Goal: Information Seeking & Learning: Check status

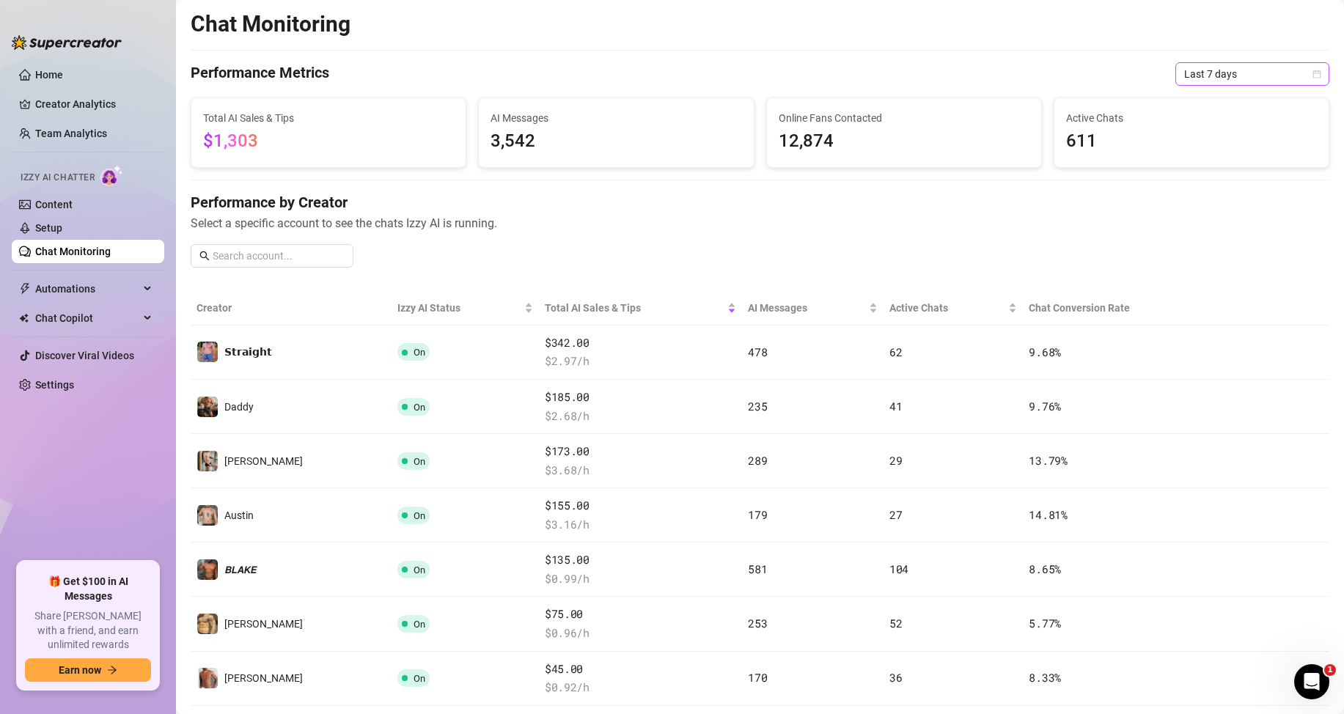
click at [1199, 71] on span "Last 7 days" at bounding box center [1253, 74] width 136 height 22
click at [1199, 100] on div "Last 24 hours" at bounding box center [1240, 103] width 131 height 16
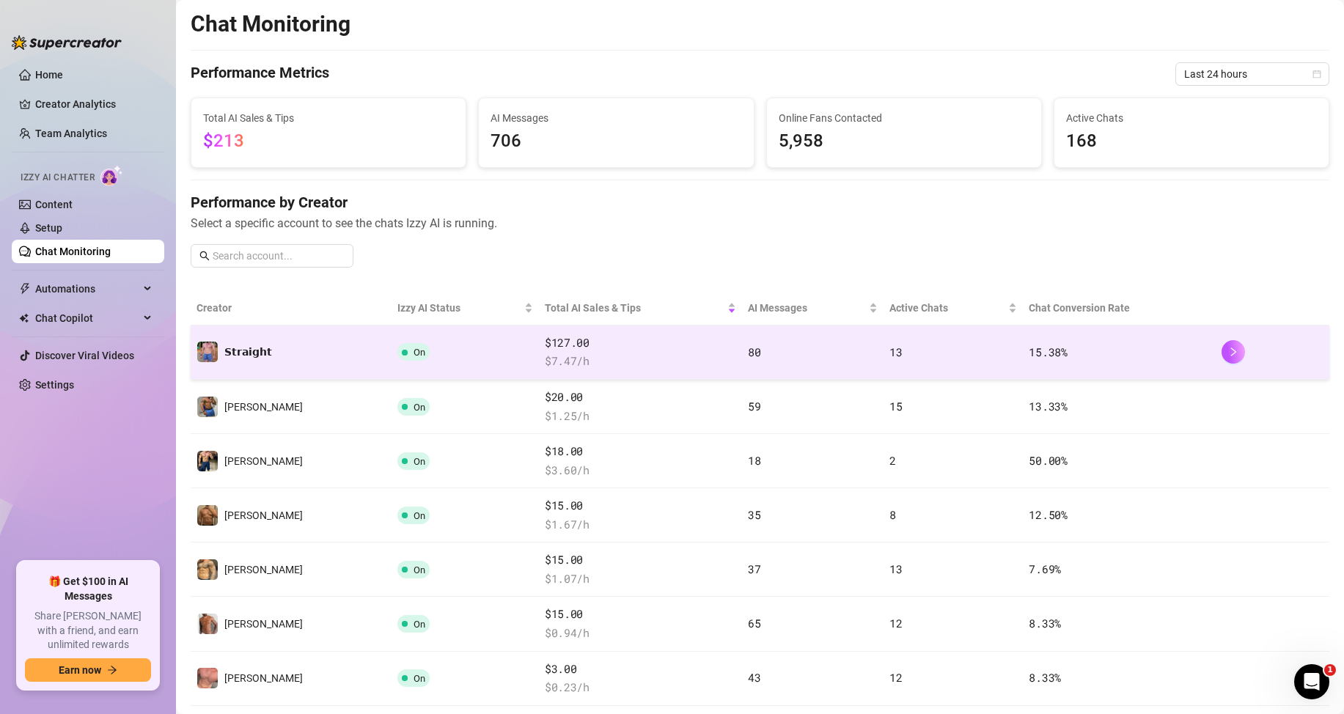
click at [884, 359] on td "13" at bounding box center [954, 353] width 140 height 54
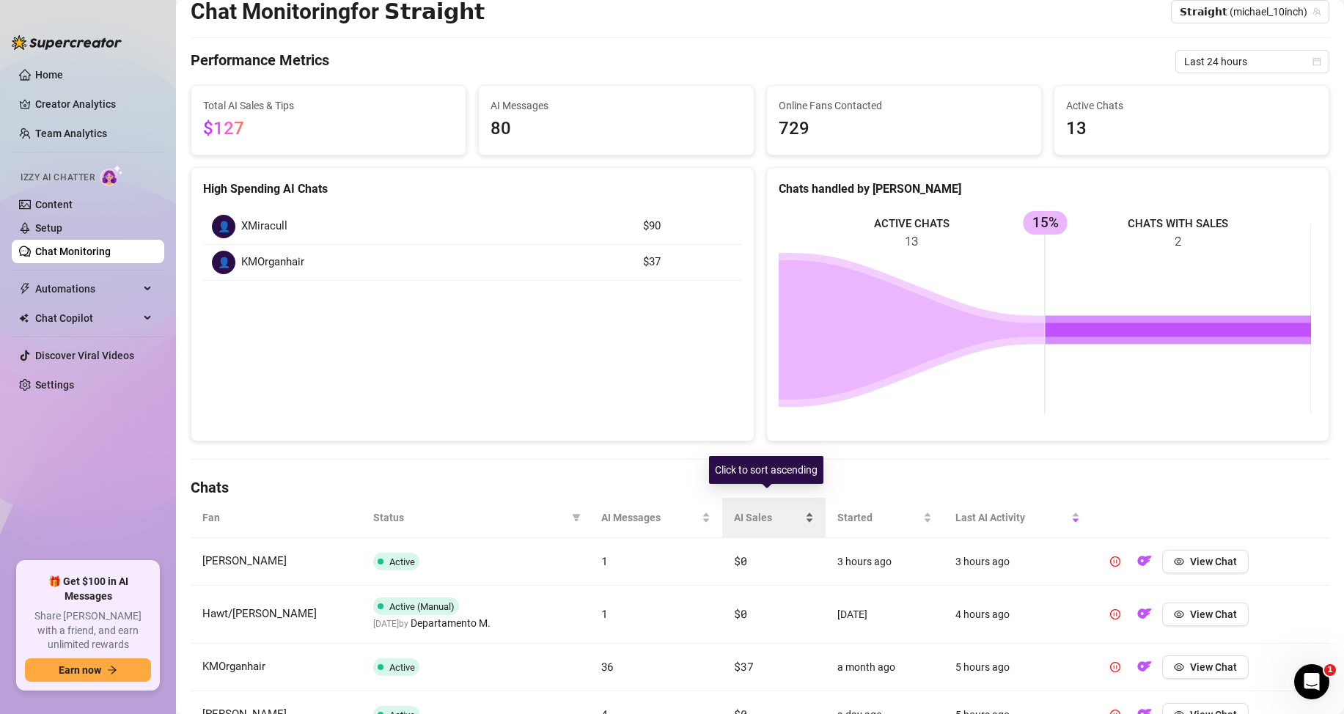
scroll to position [73, 0]
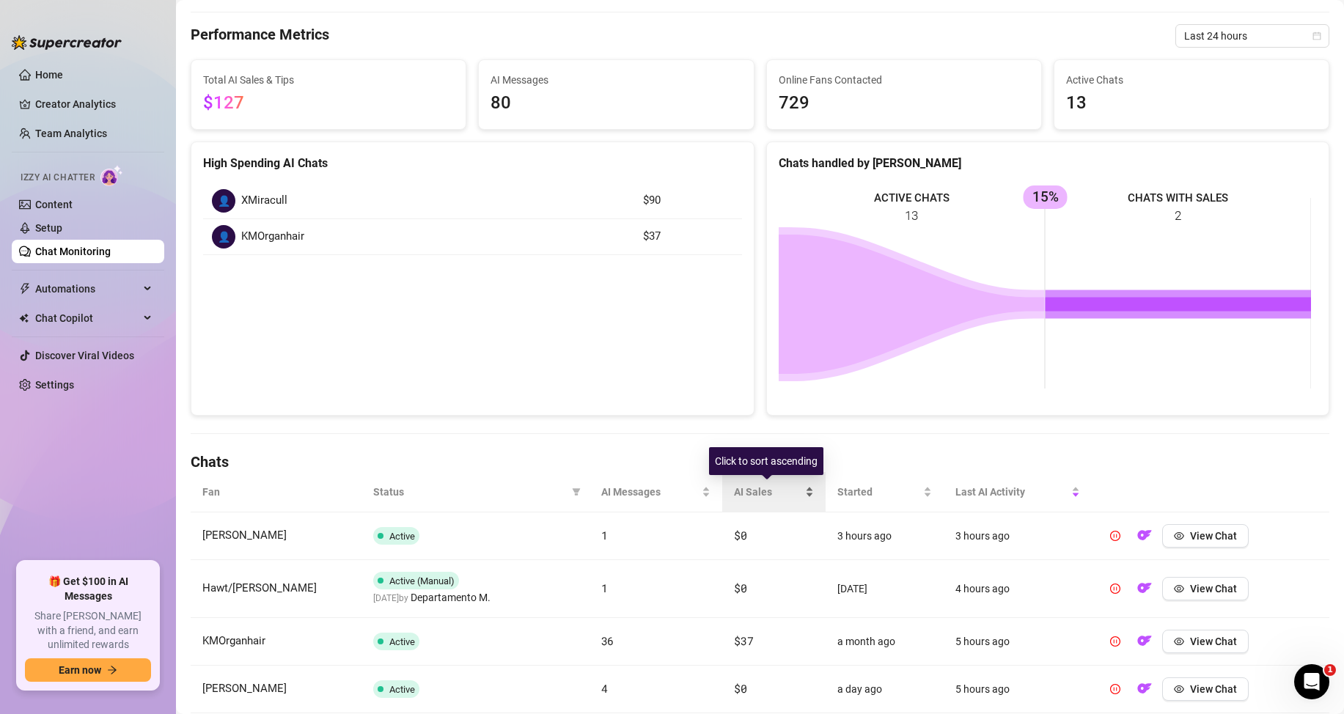
click at [804, 488] on div "AI Sales" at bounding box center [774, 492] width 80 height 16
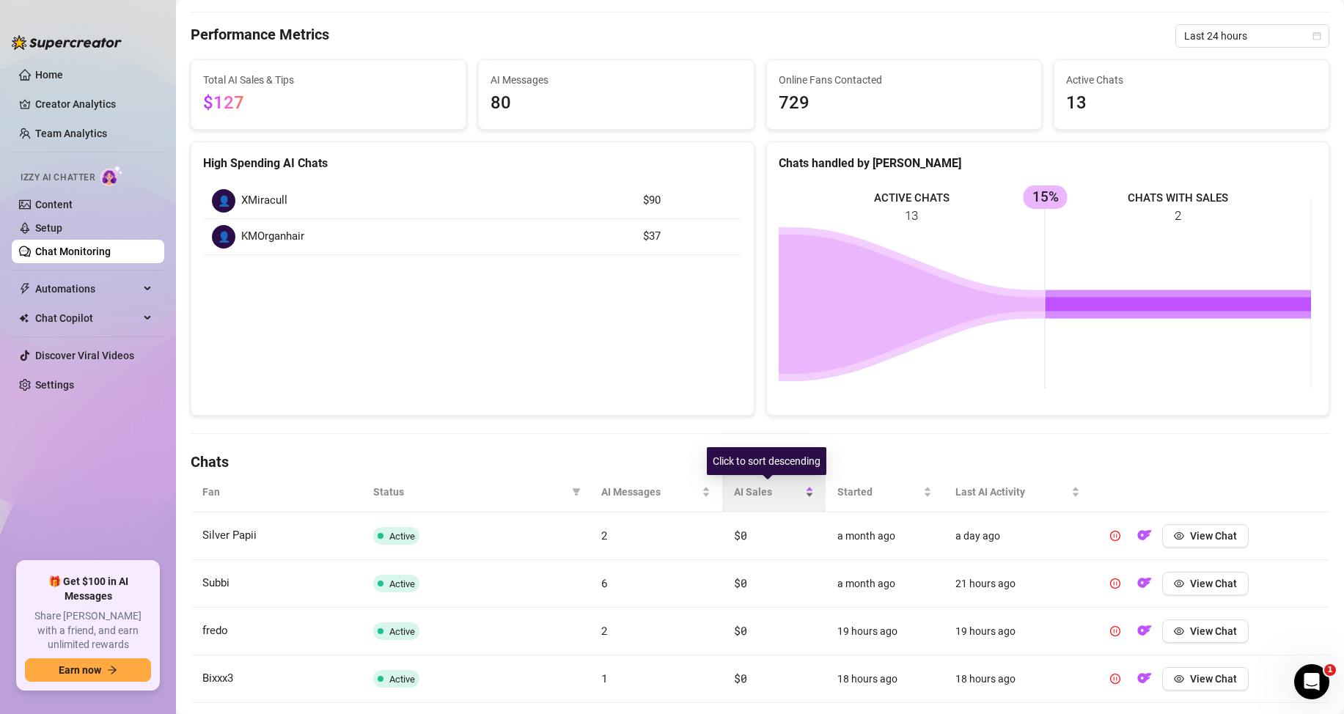
click at [804, 488] on div "AI Sales" at bounding box center [774, 492] width 80 height 16
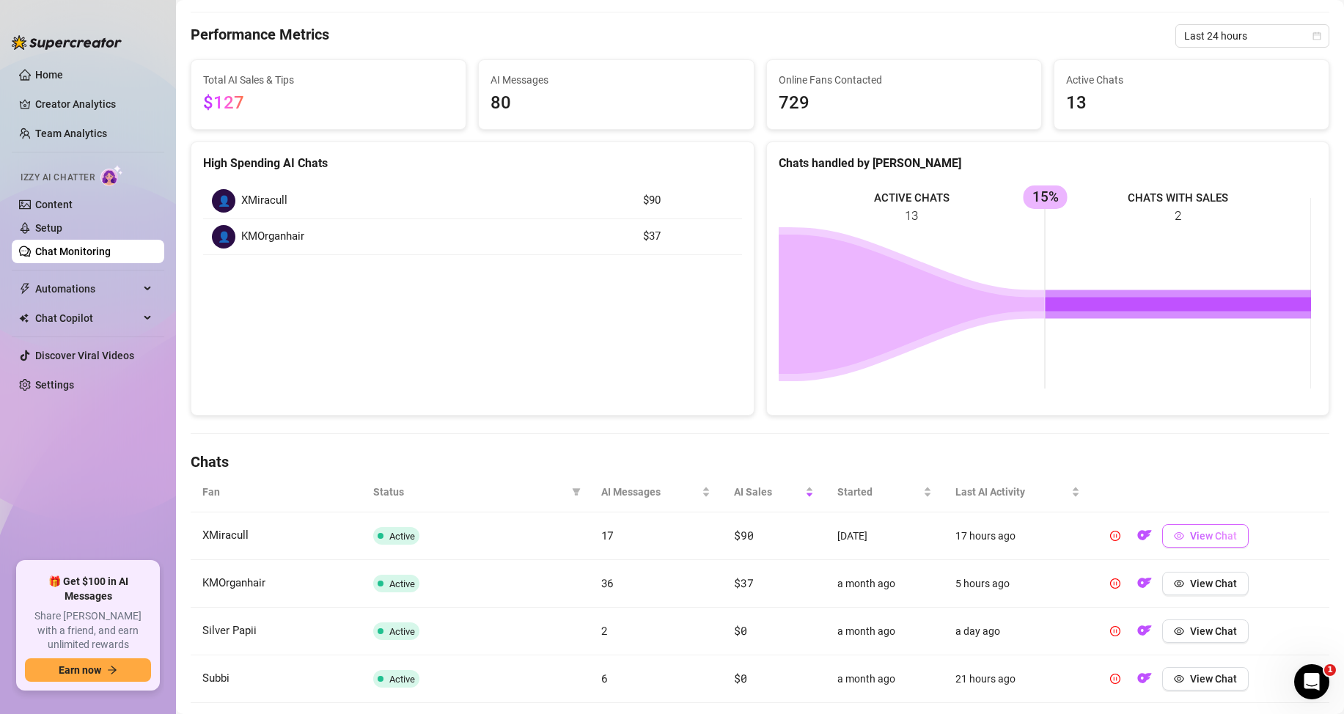
click at [1174, 535] on icon "eye" at bounding box center [1179, 536] width 10 height 10
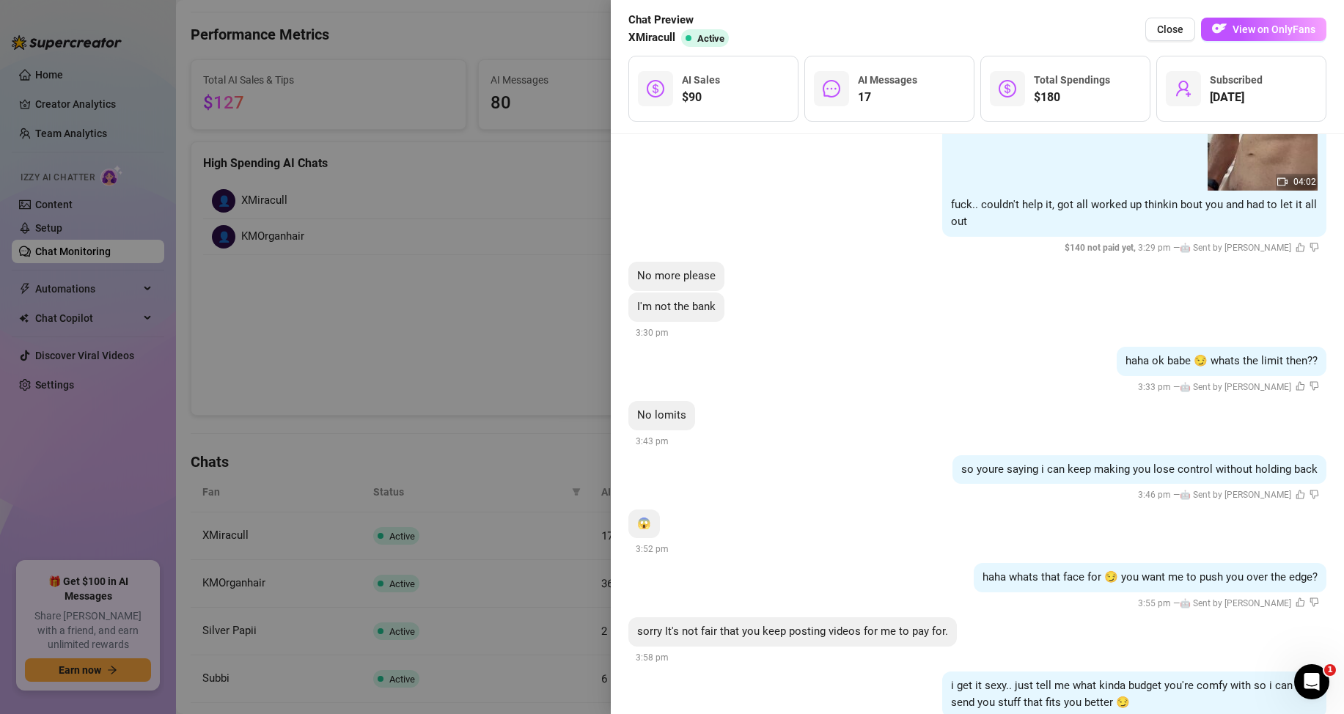
scroll to position [2205, 0]
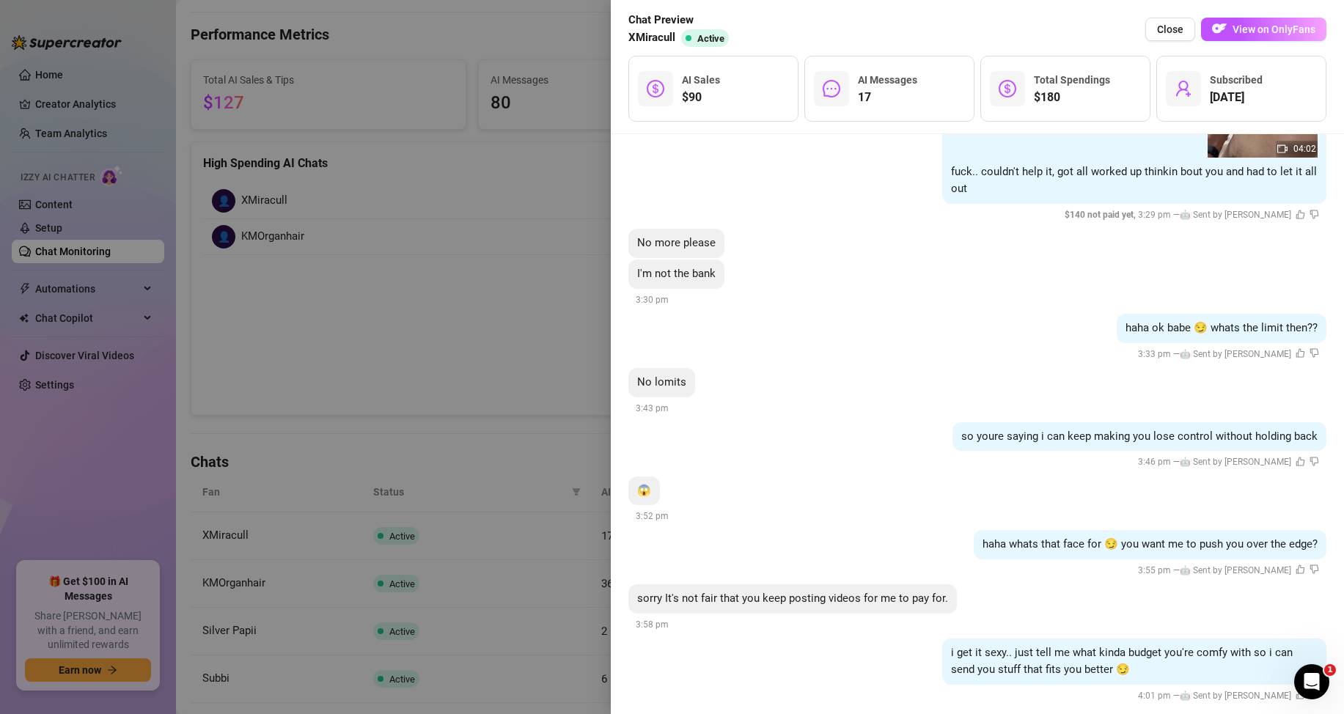
click at [543, 330] on div at bounding box center [672, 357] width 1344 height 714
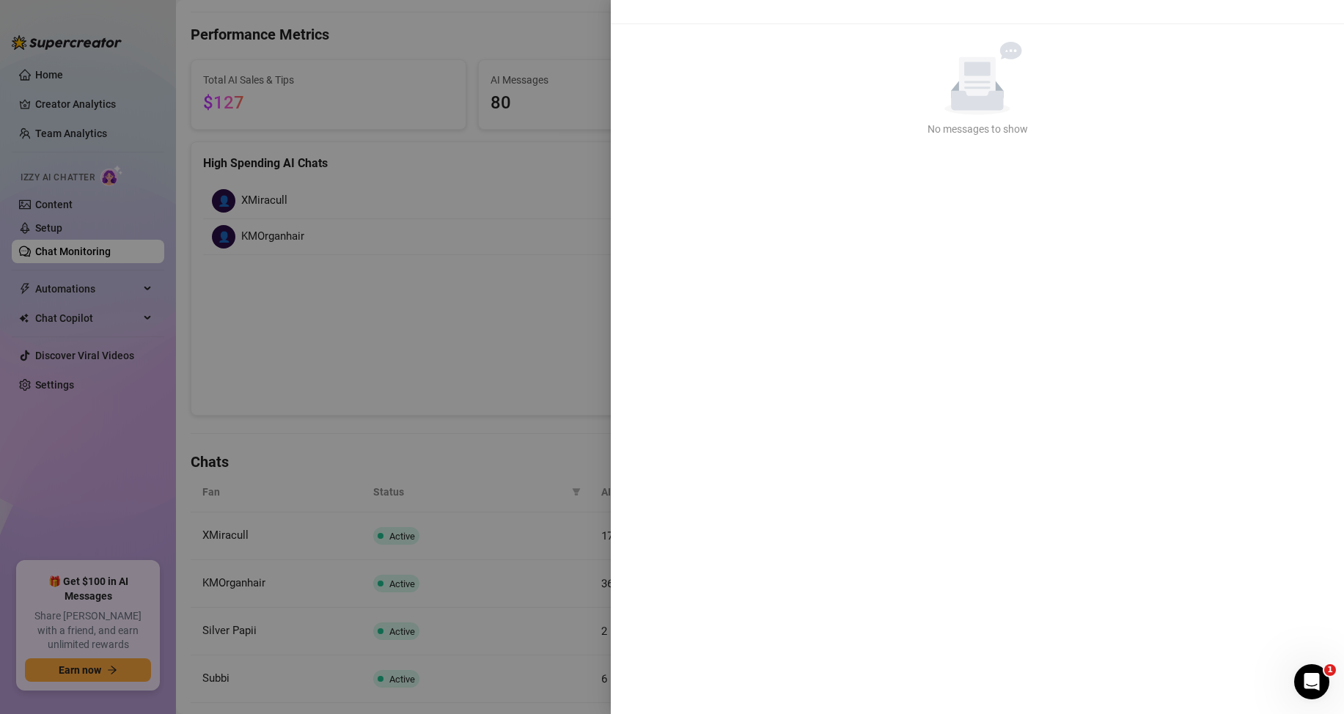
scroll to position [0, 0]
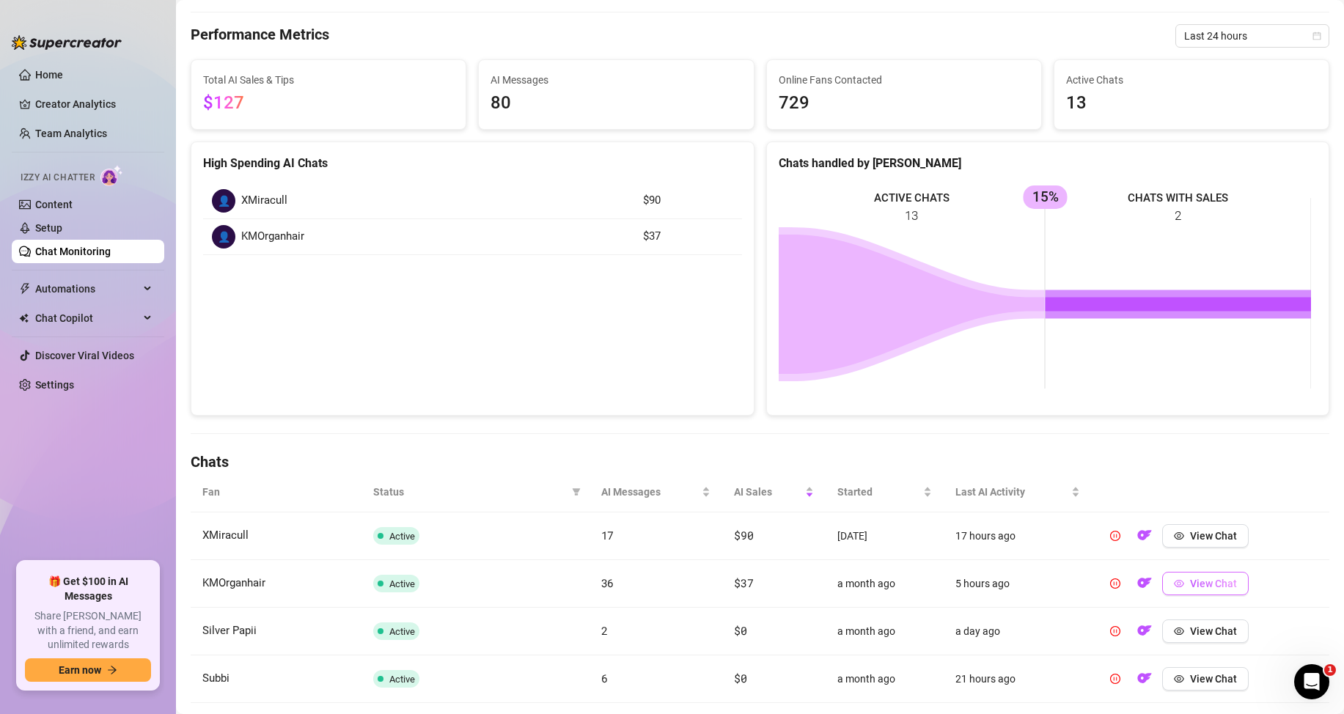
click at [1190, 580] on span "View Chat" at bounding box center [1213, 584] width 47 height 12
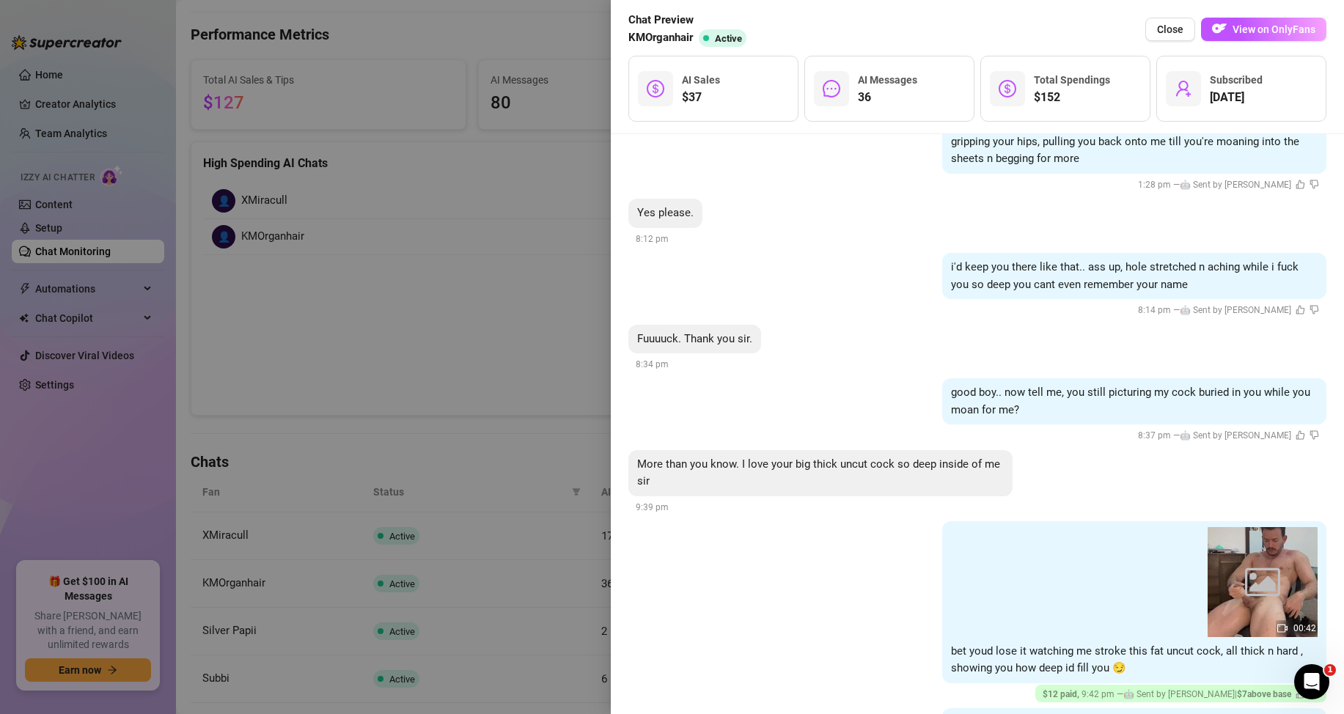
scroll to position [3081, 0]
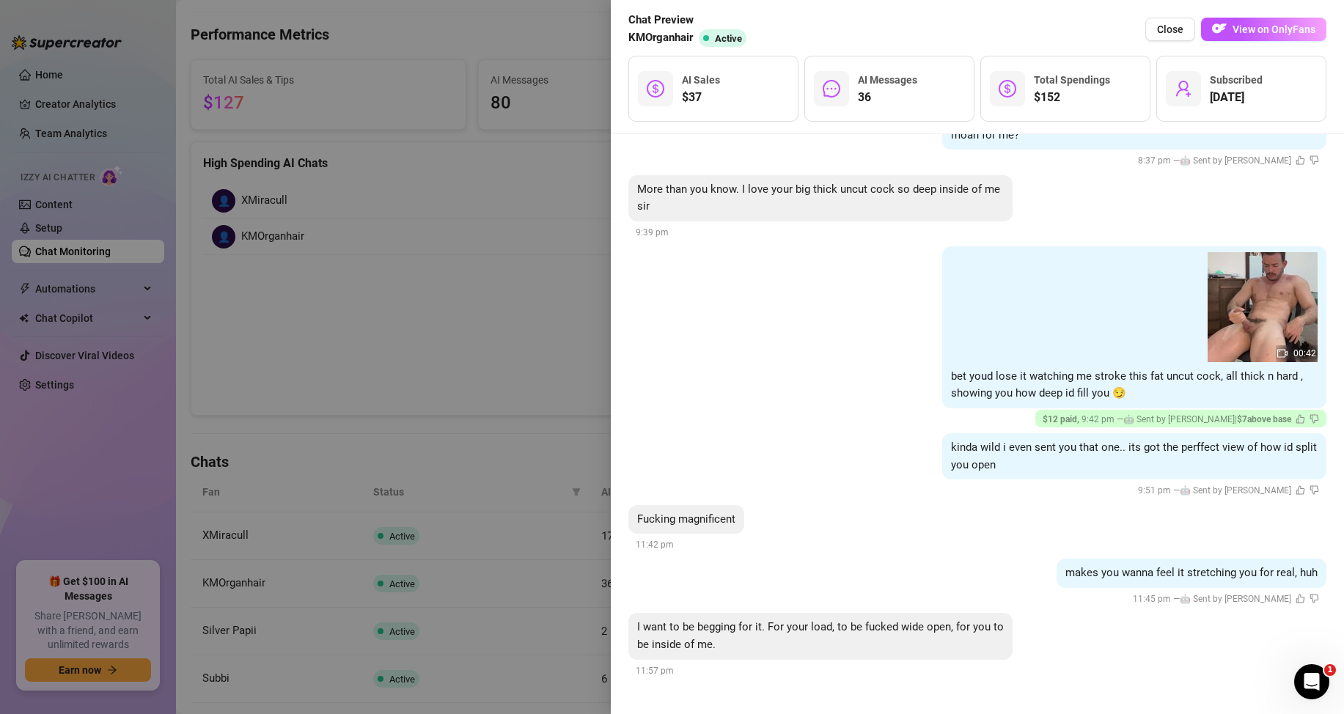
click at [549, 408] on div at bounding box center [672, 357] width 1344 height 714
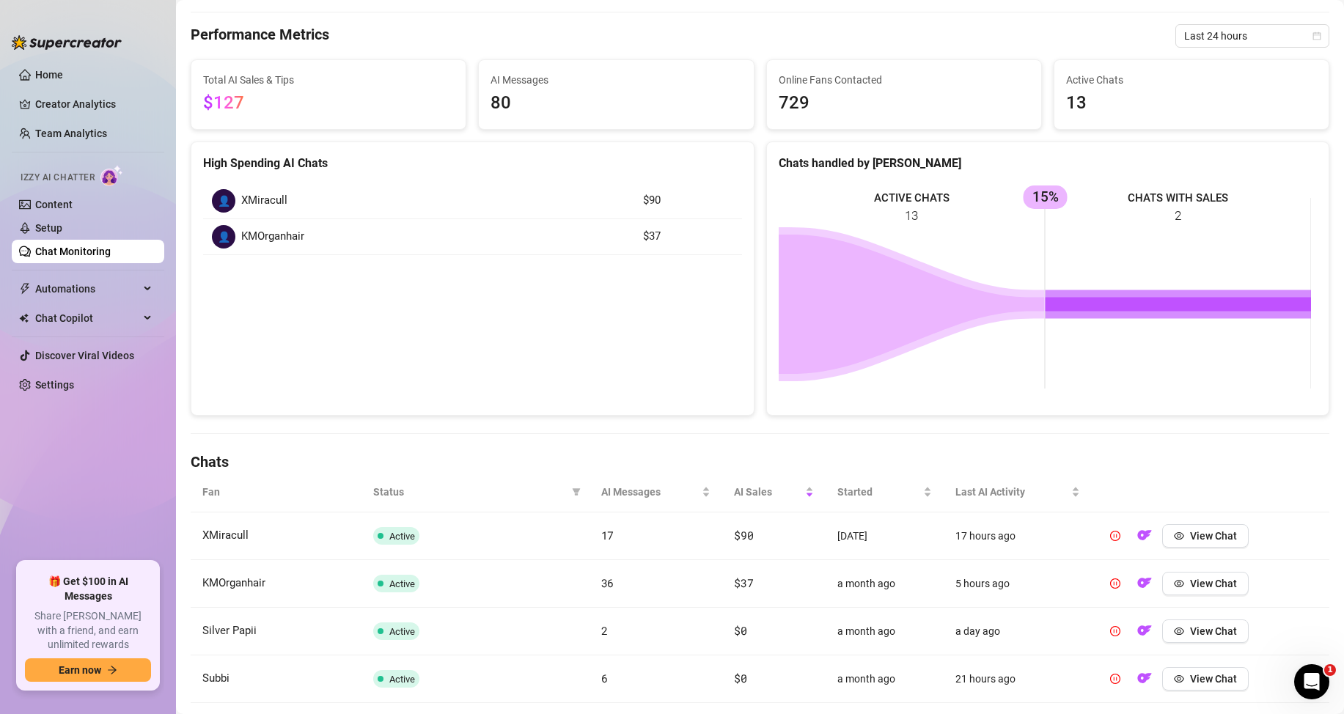
scroll to position [0, 0]
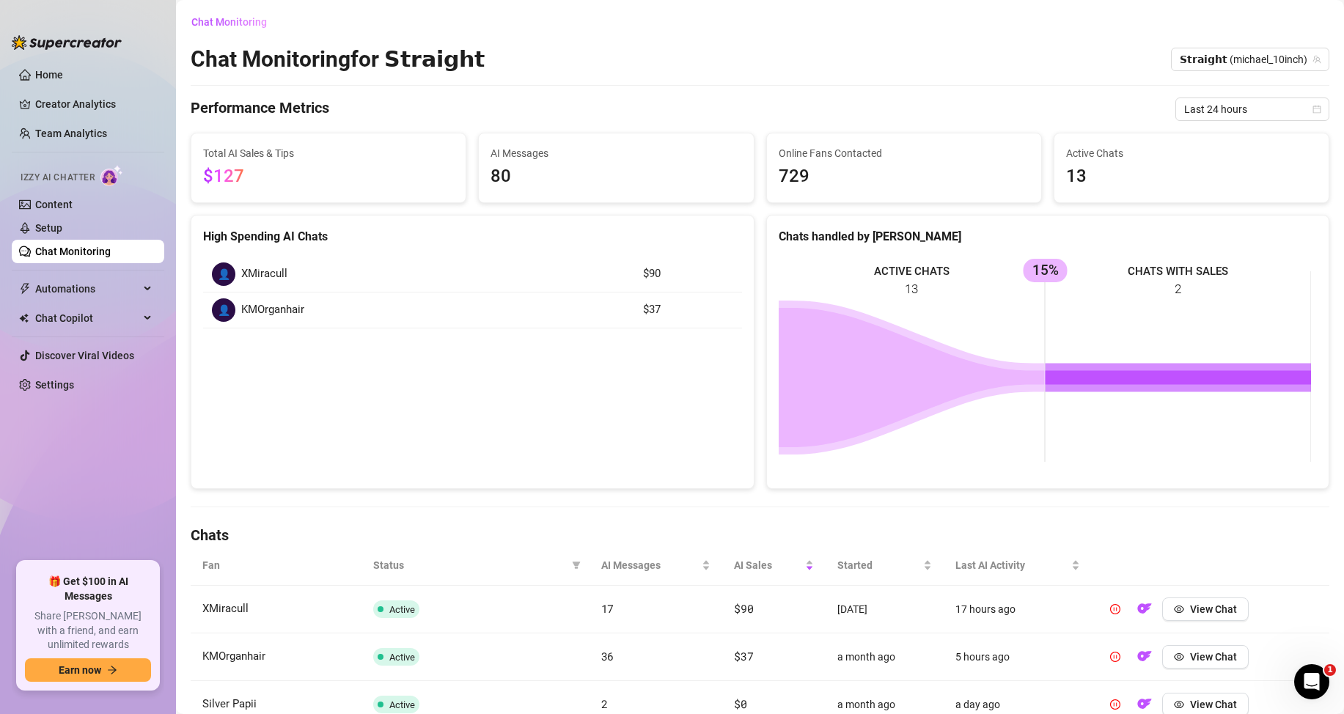
click at [233, 5] on main "Chat Monitoring Chat Monitoring for 𝗦𝘁𝗿𝗮𝗶𝗴𝗵𝘁 𝗦𝘁𝗿𝗮𝗶𝗴𝗵𝘁 (michael_10inch) Performa…" at bounding box center [760, 577] width 1168 height 1154
click at [241, 16] on span "Chat Monitoring" at bounding box center [229, 22] width 76 height 12
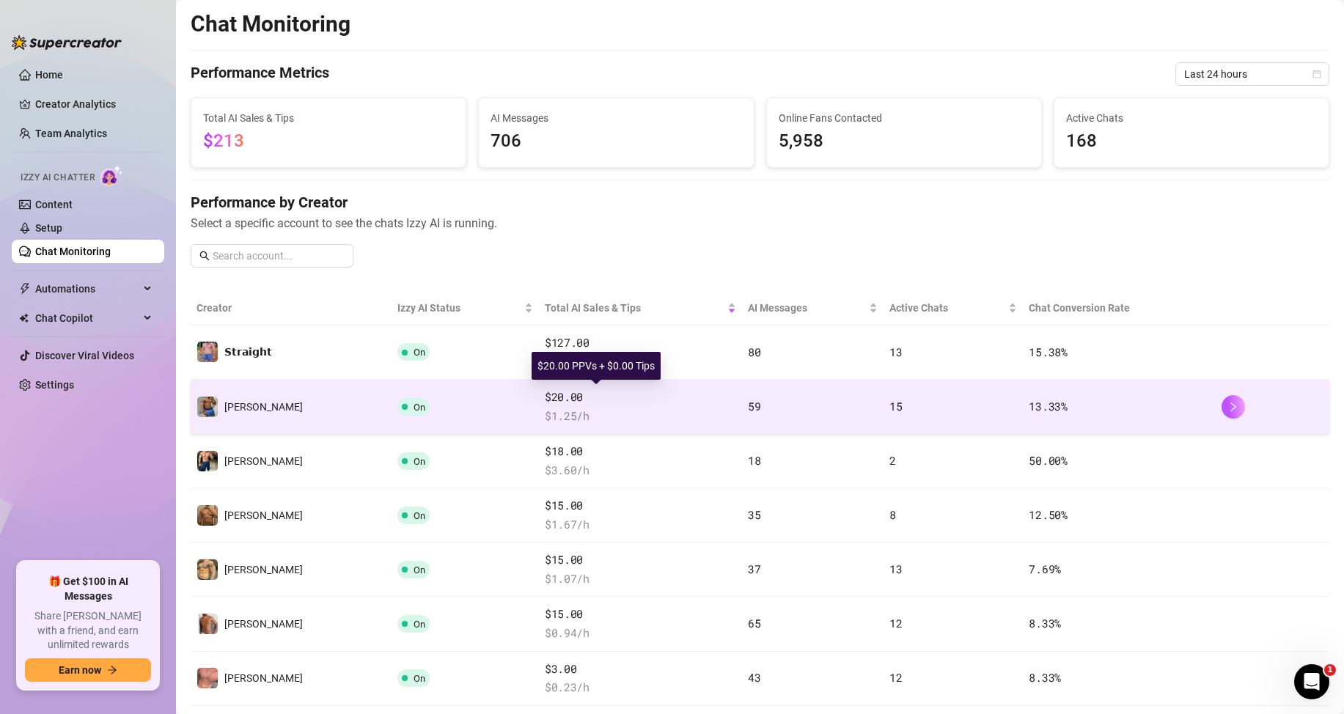
click at [601, 398] on span "$20.00" at bounding box center [640, 398] width 191 height 18
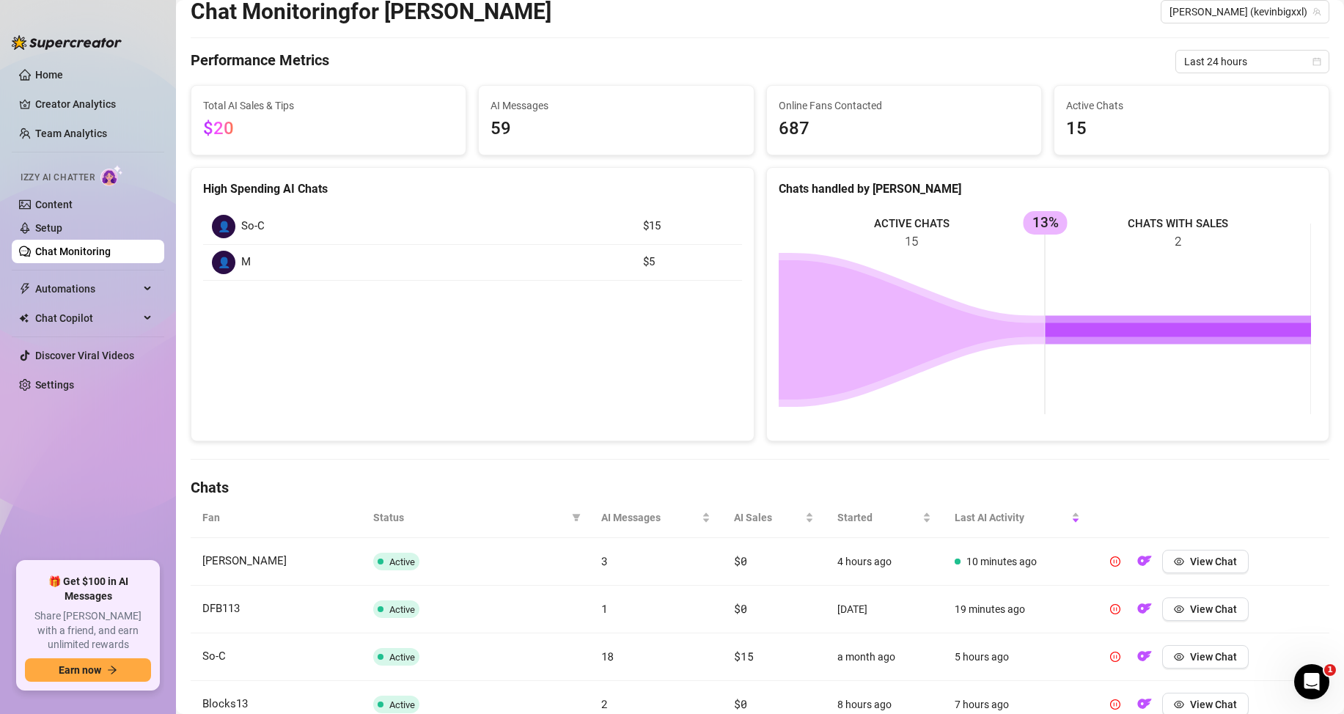
scroll to position [73, 0]
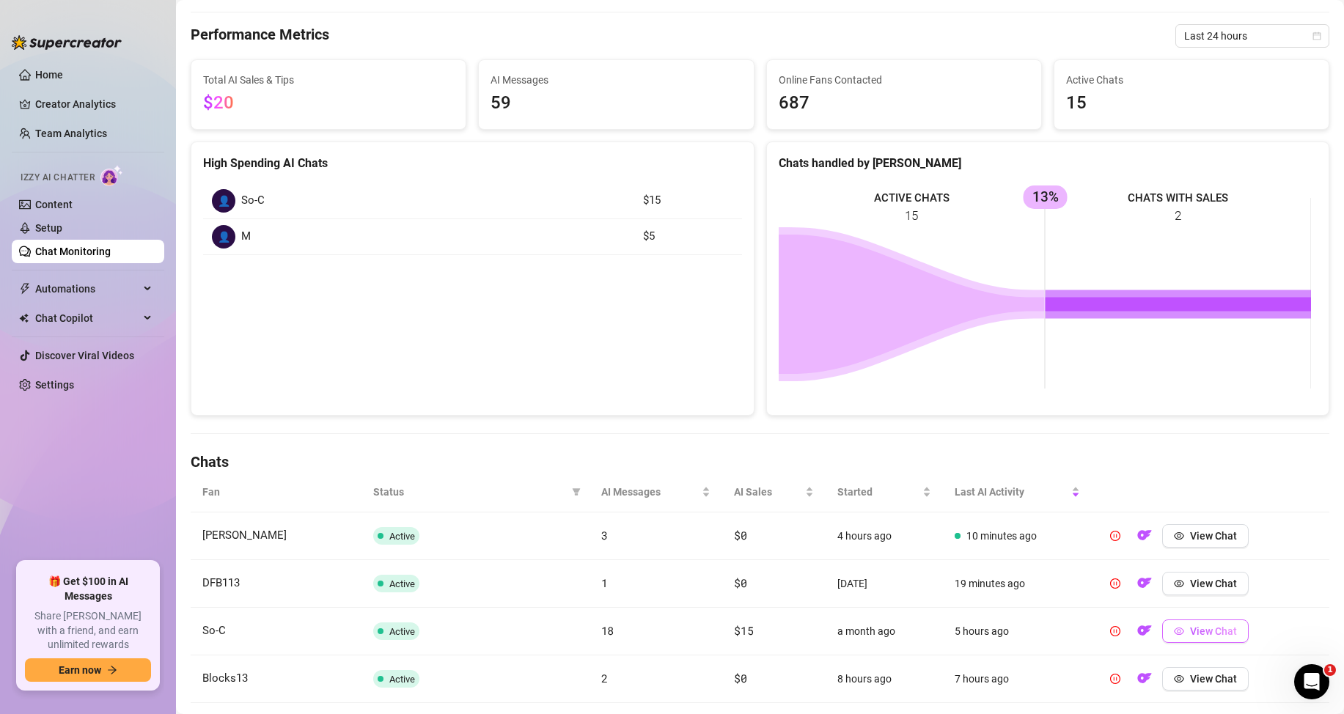
click at [1203, 634] on span "View Chat" at bounding box center [1213, 632] width 47 height 12
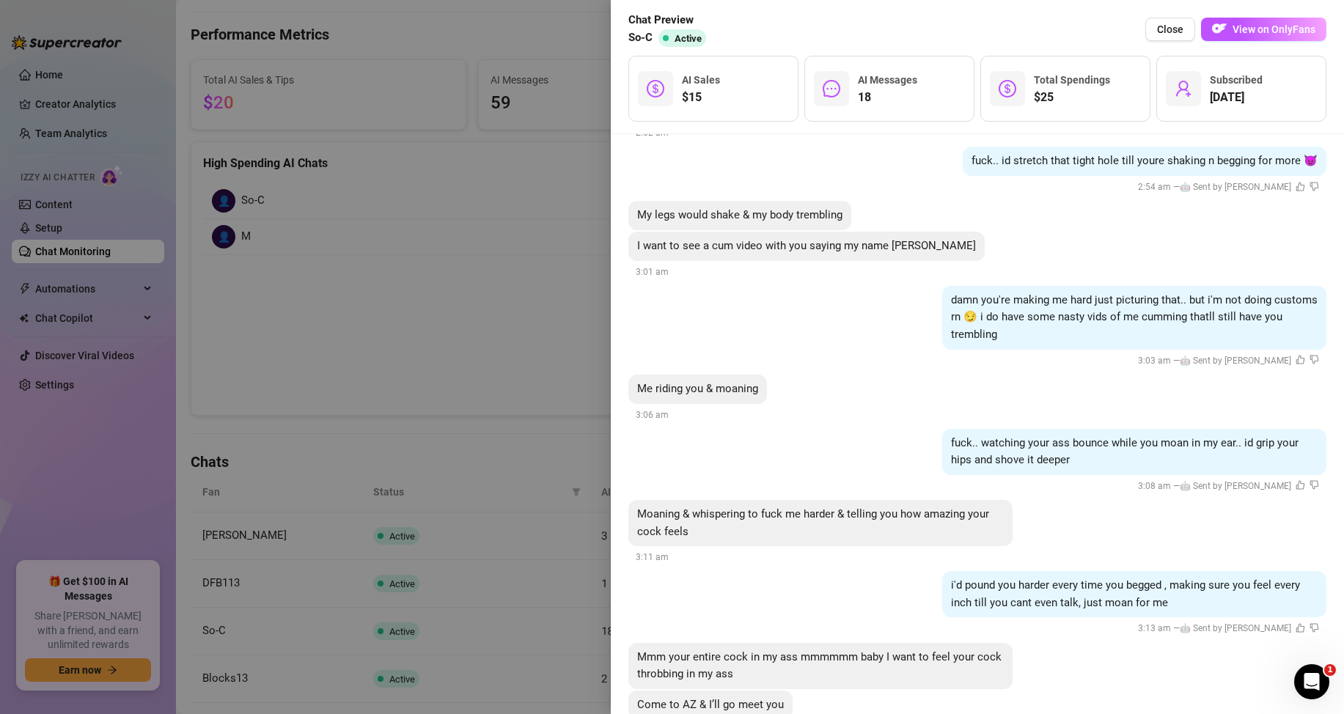
scroll to position [1687, 0]
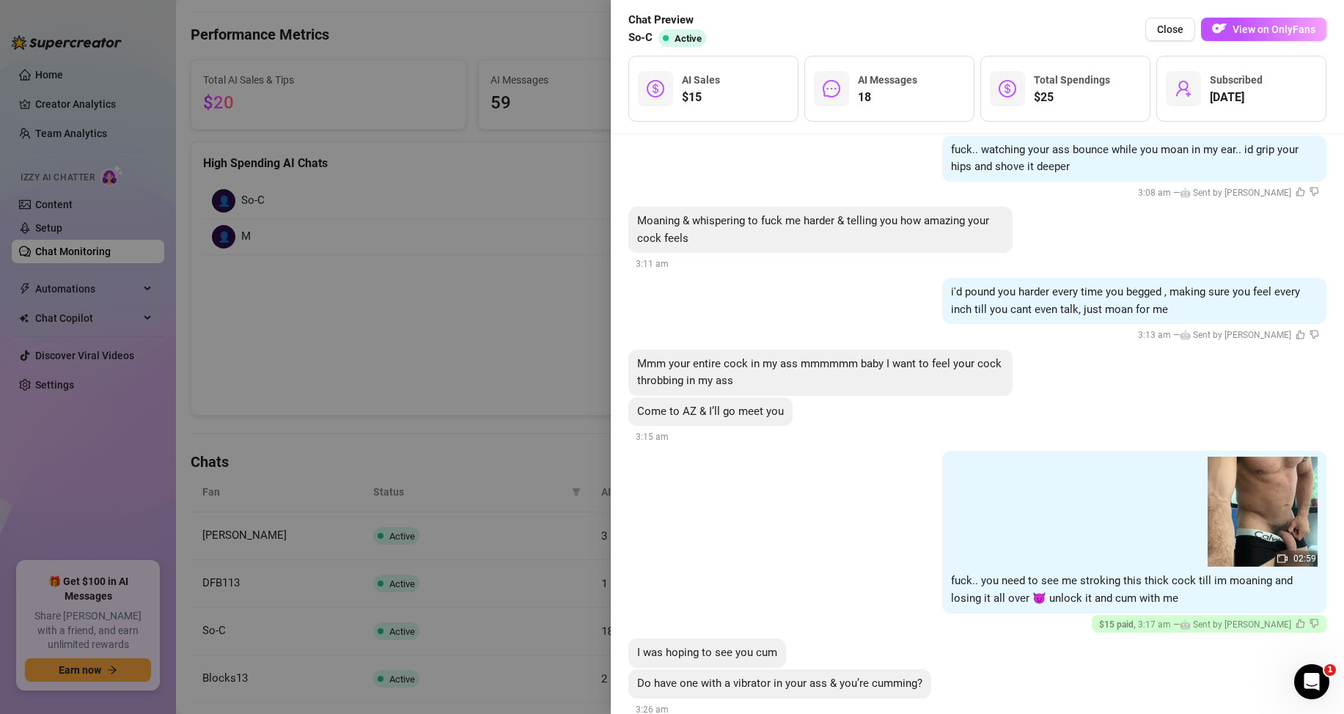
drag, startPoint x: 389, startPoint y: 315, endPoint x: 426, endPoint y: 374, distance: 69.6
click at [399, 323] on div at bounding box center [672, 357] width 1344 height 714
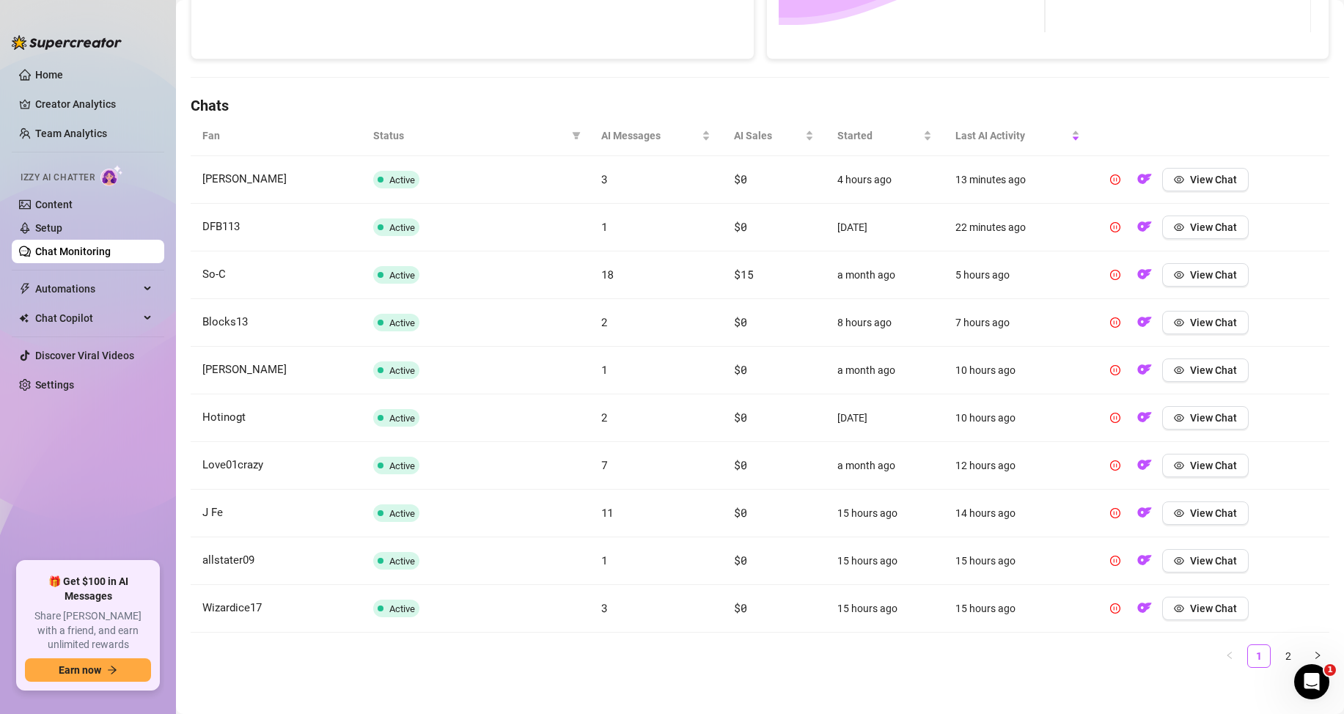
scroll to position [439, 0]
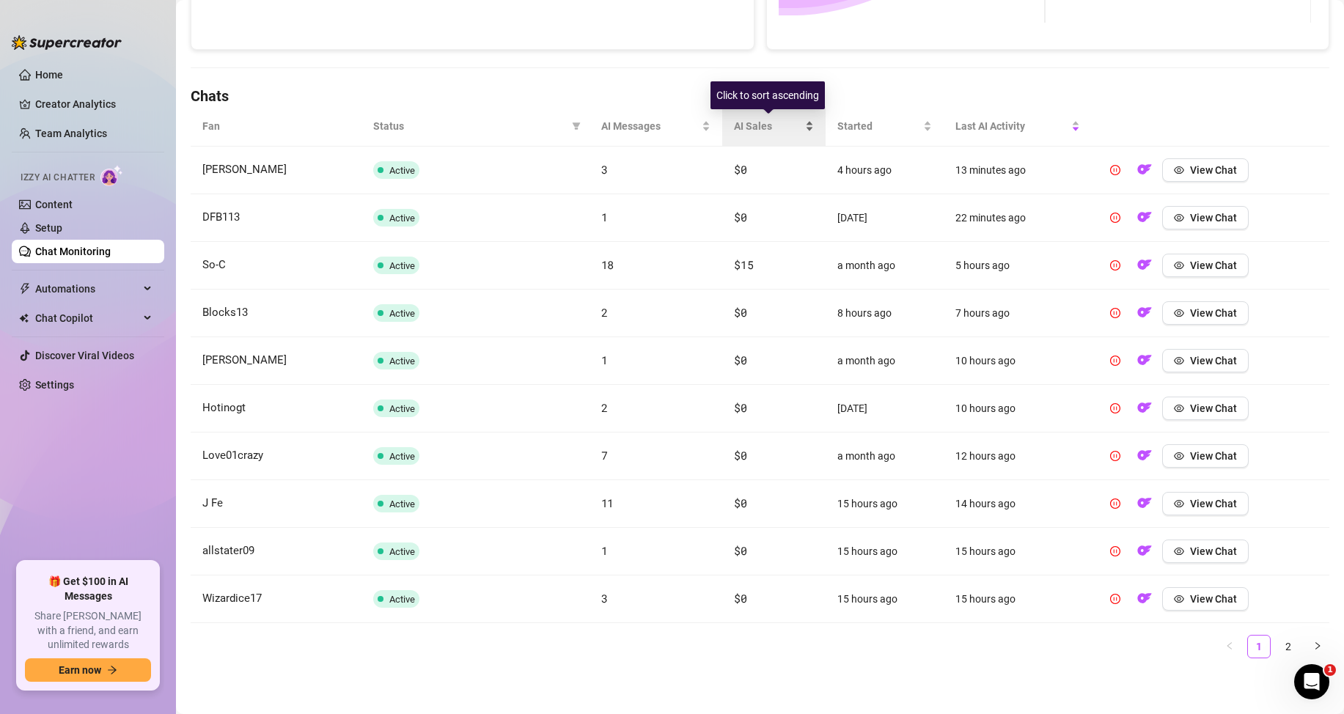
click at [801, 124] on div "AI Sales" at bounding box center [774, 126] width 80 height 16
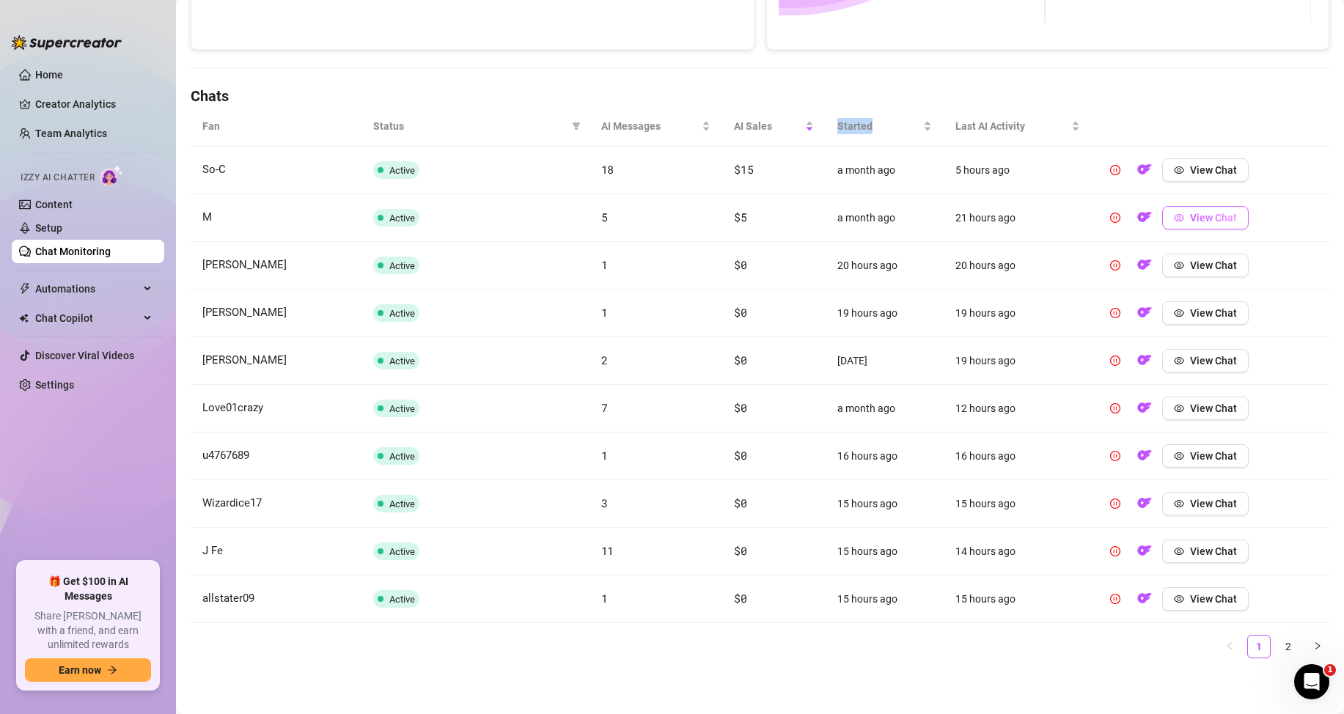
click at [1192, 228] on button "View Chat" at bounding box center [1206, 217] width 87 height 23
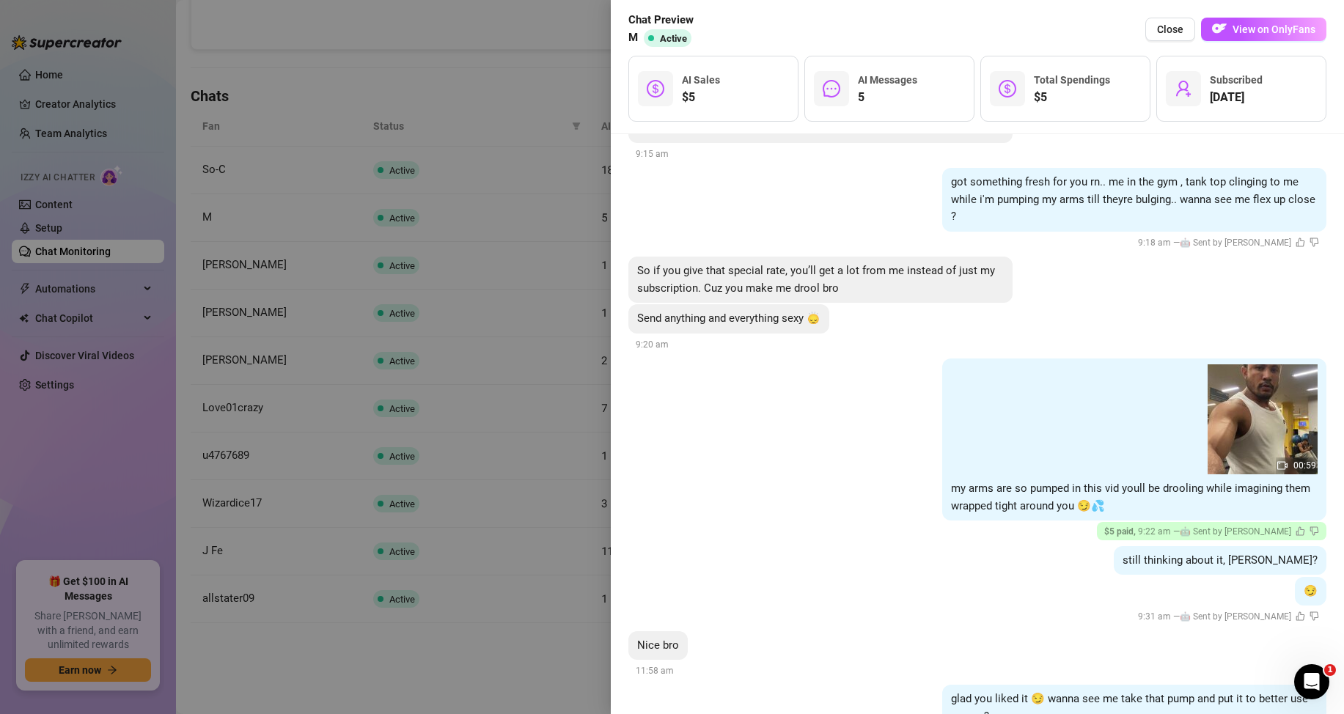
scroll to position [177, 0]
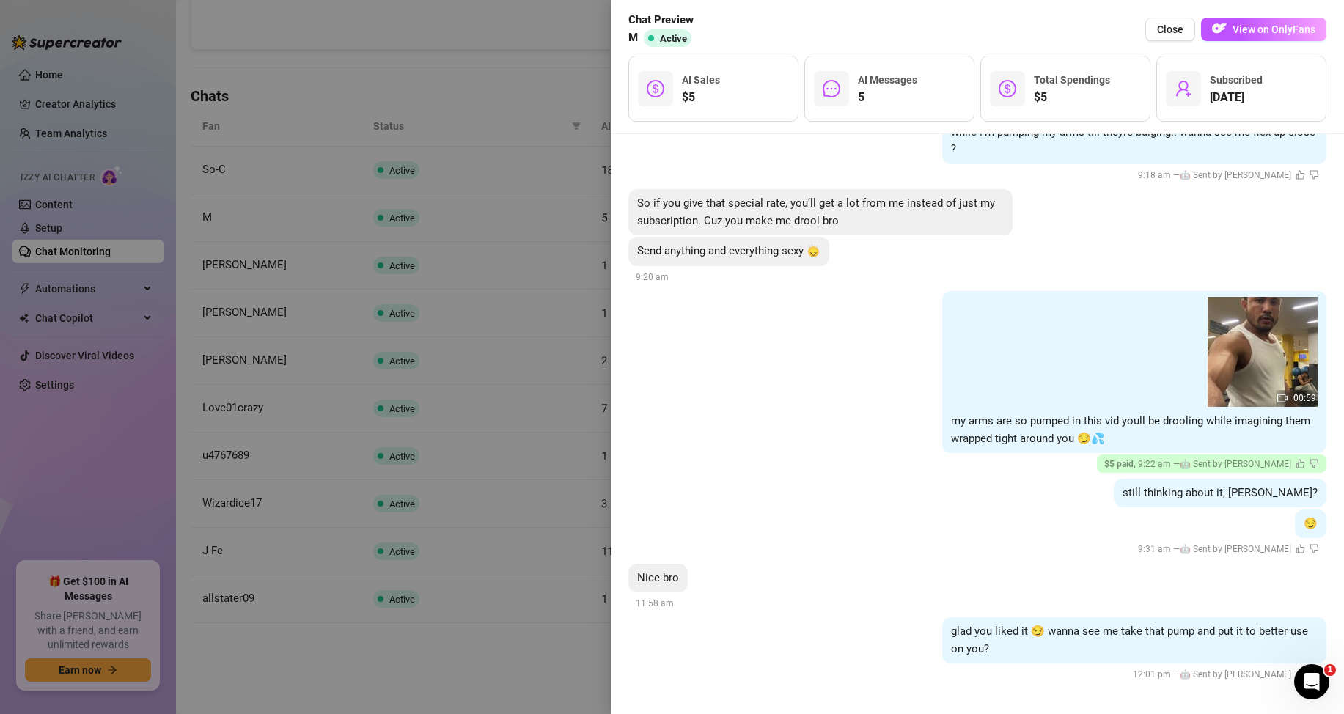
click at [474, 251] on div at bounding box center [672, 357] width 1344 height 714
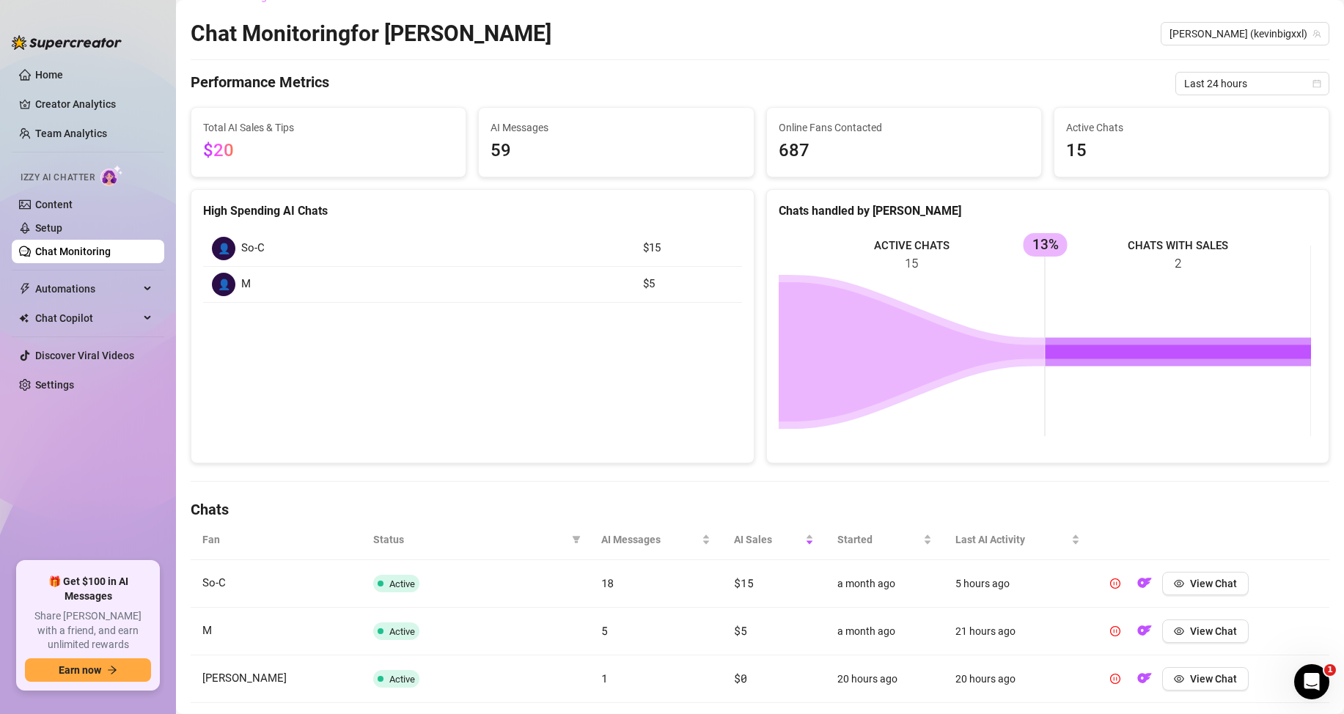
scroll to position [0, 0]
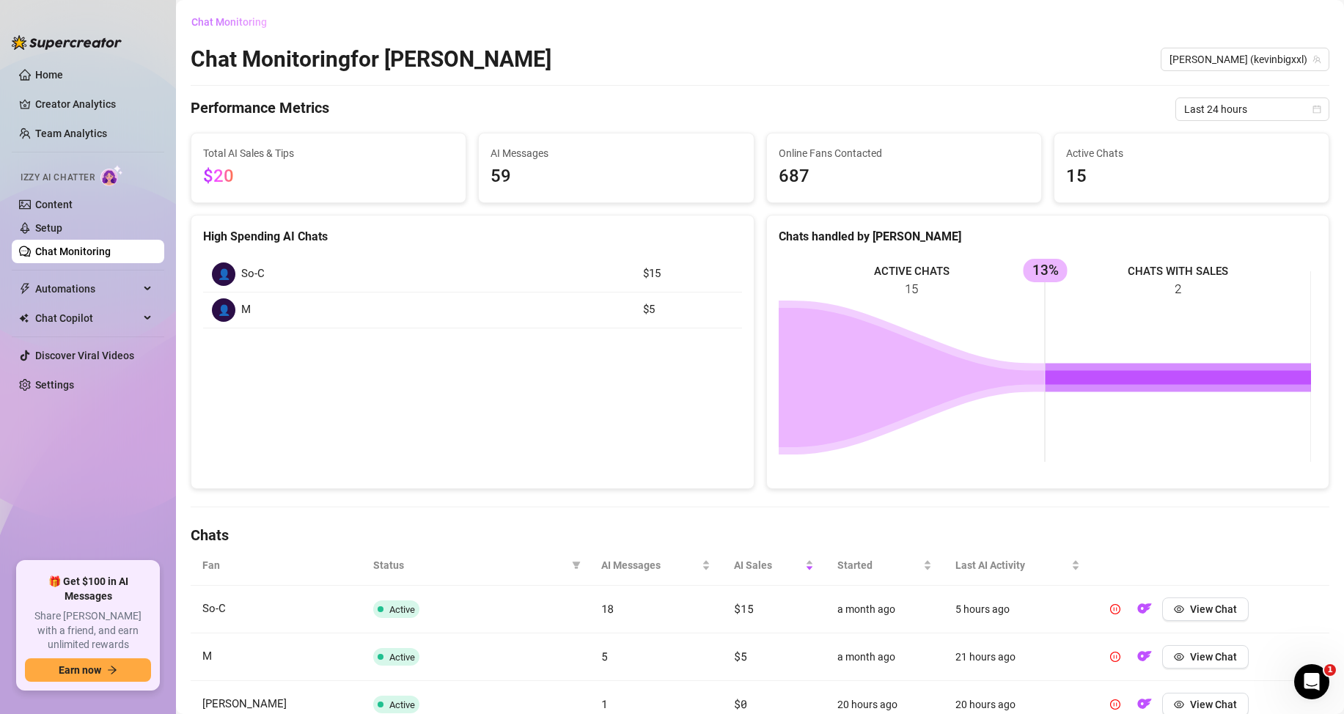
click at [234, 20] on span "Chat Monitoring" at bounding box center [229, 22] width 76 height 12
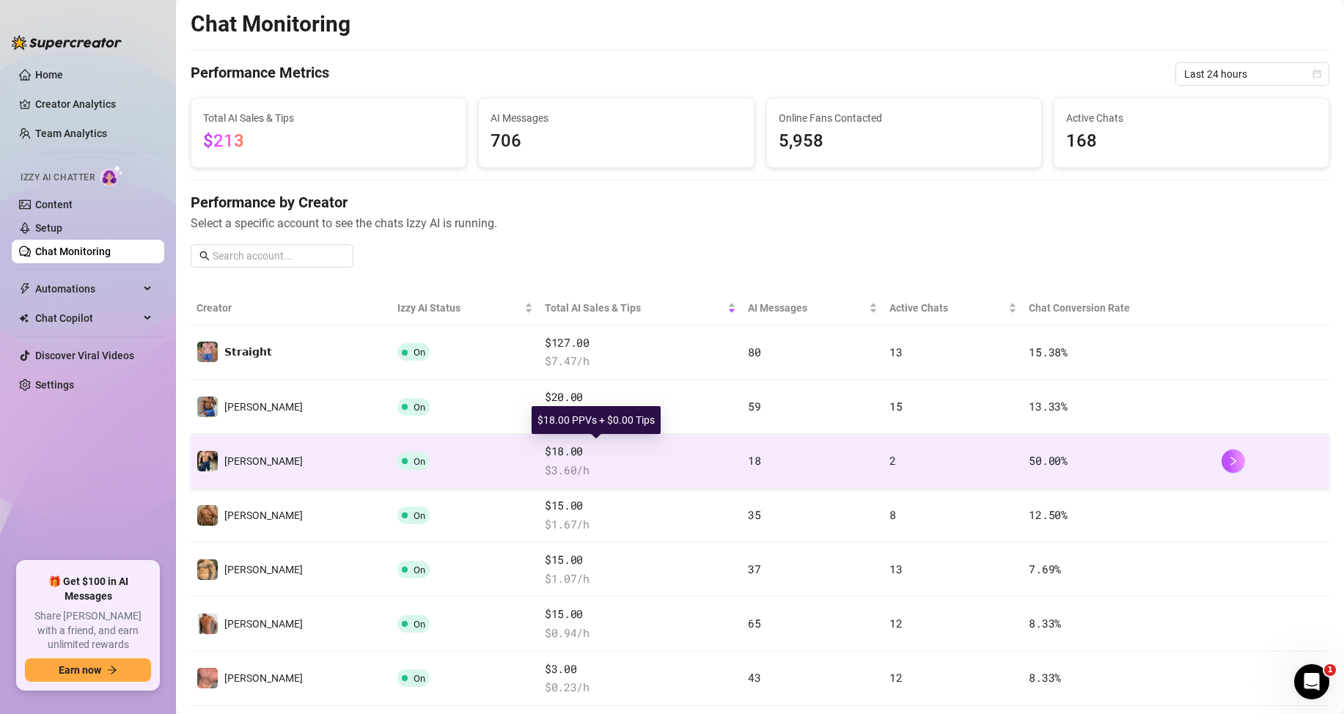
click at [545, 452] on span "$18.00" at bounding box center [640, 452] width 191 height 18
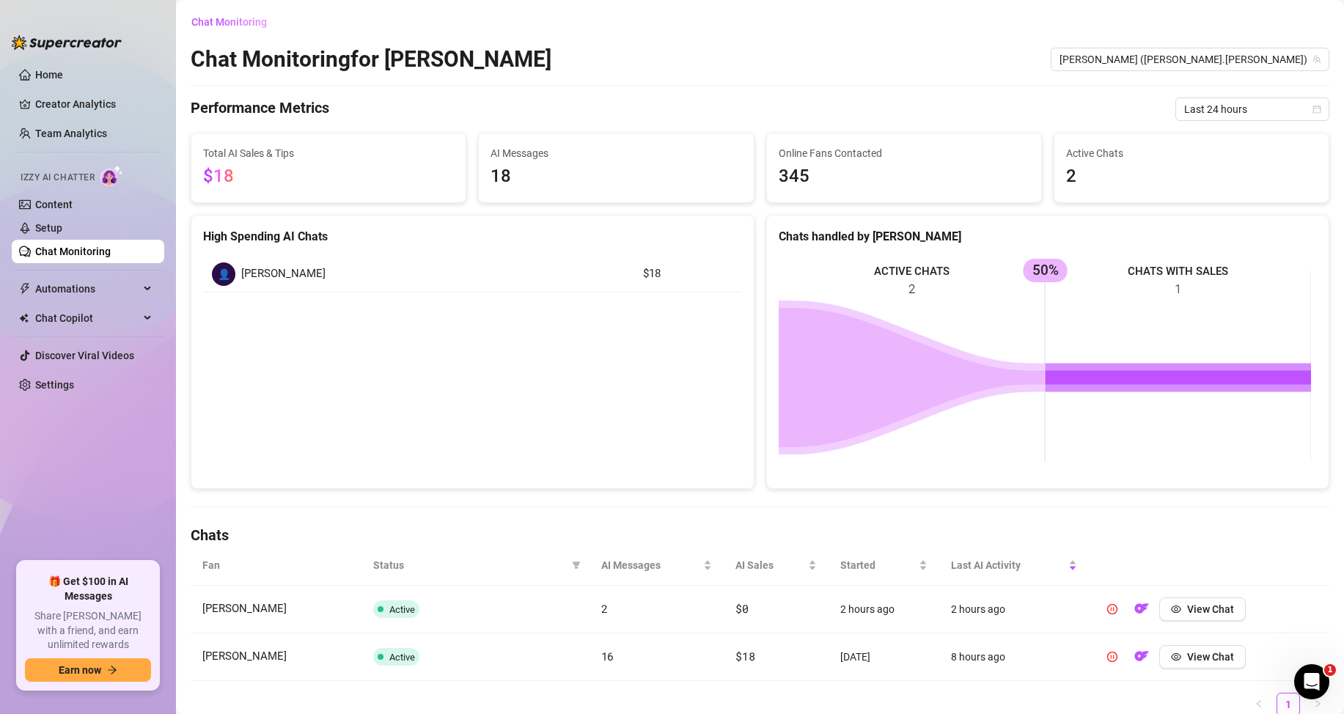
scroll to position [58, 0]
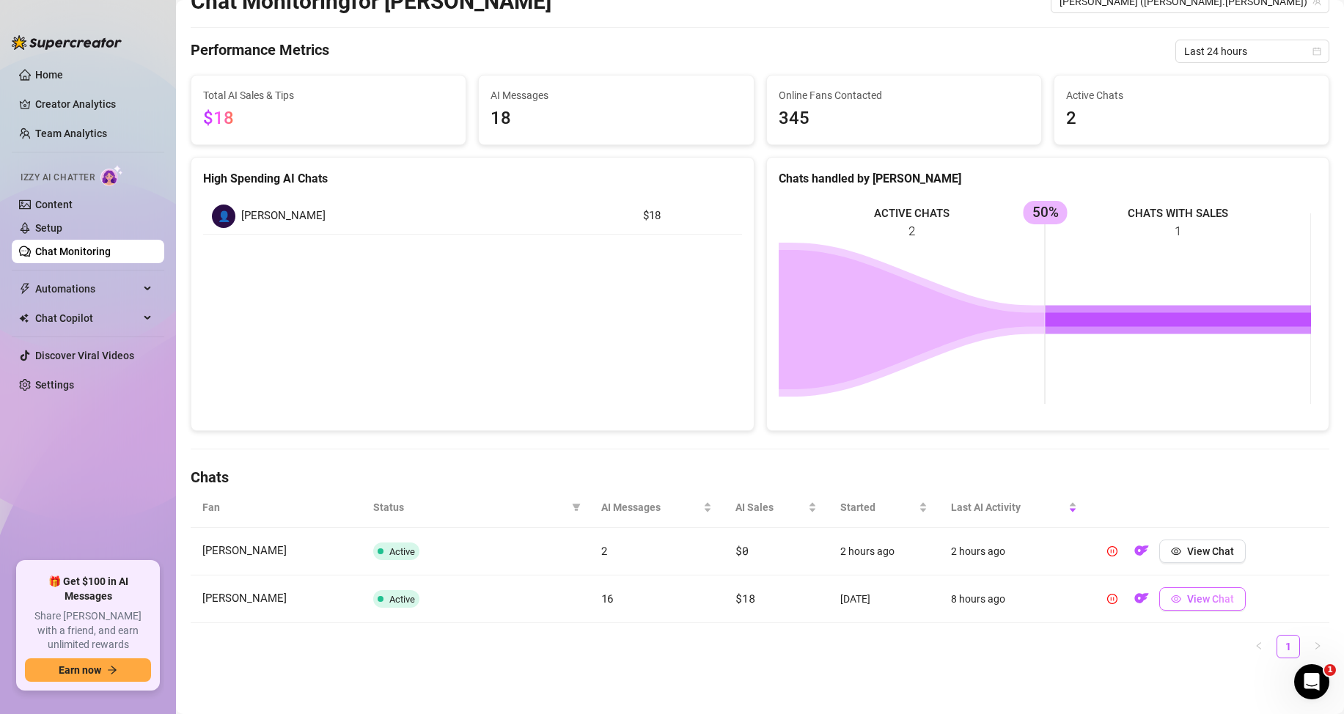
click at [1195, 600] on span "View Chat" at bounding box center [1210, 599] width 47 height 12
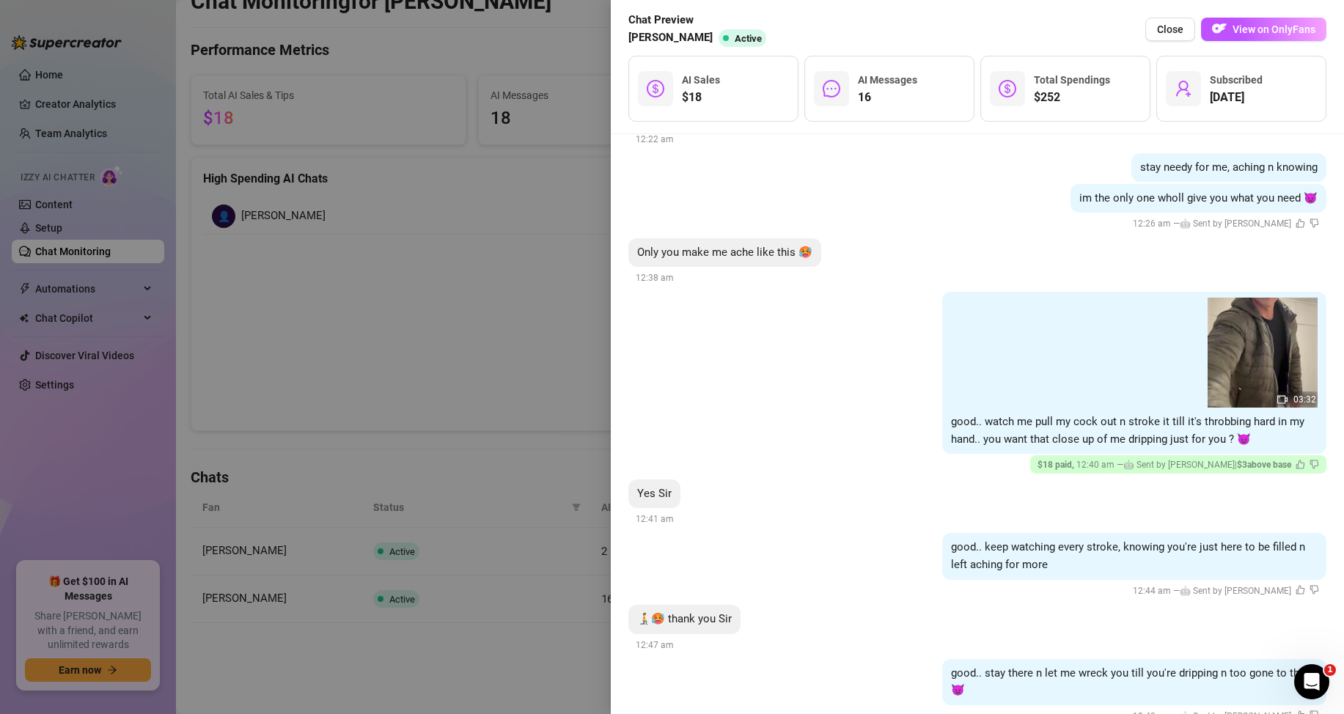
scroll to position [733, 0]
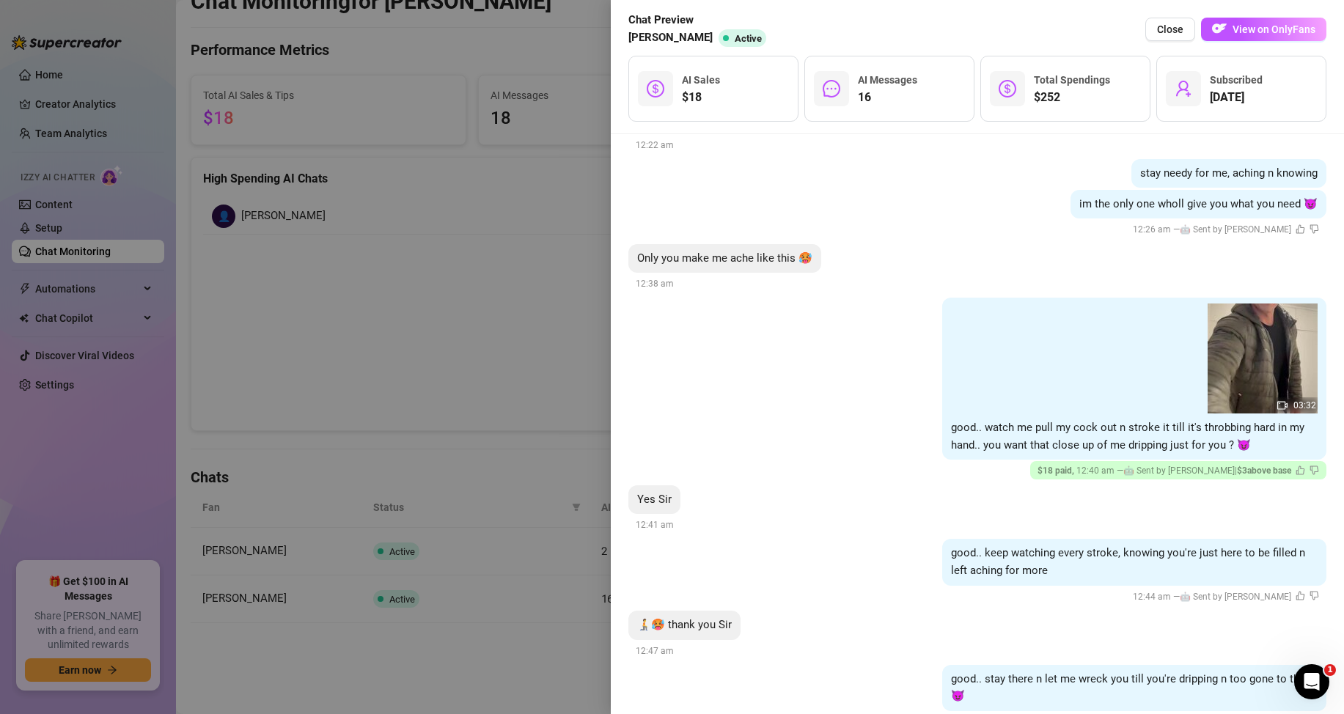
click at [407, 229] on div at bounding box center [672, 357] width 1344 height 714
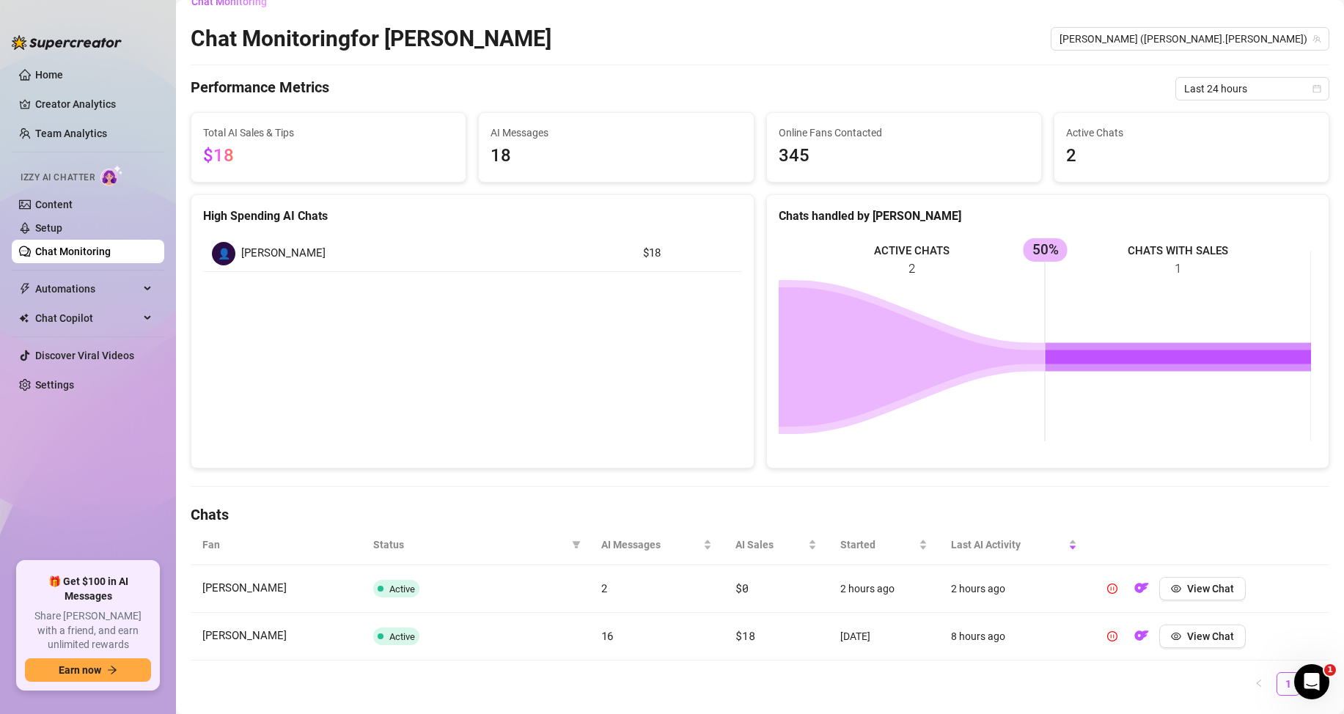
scroll to position [0, 0]
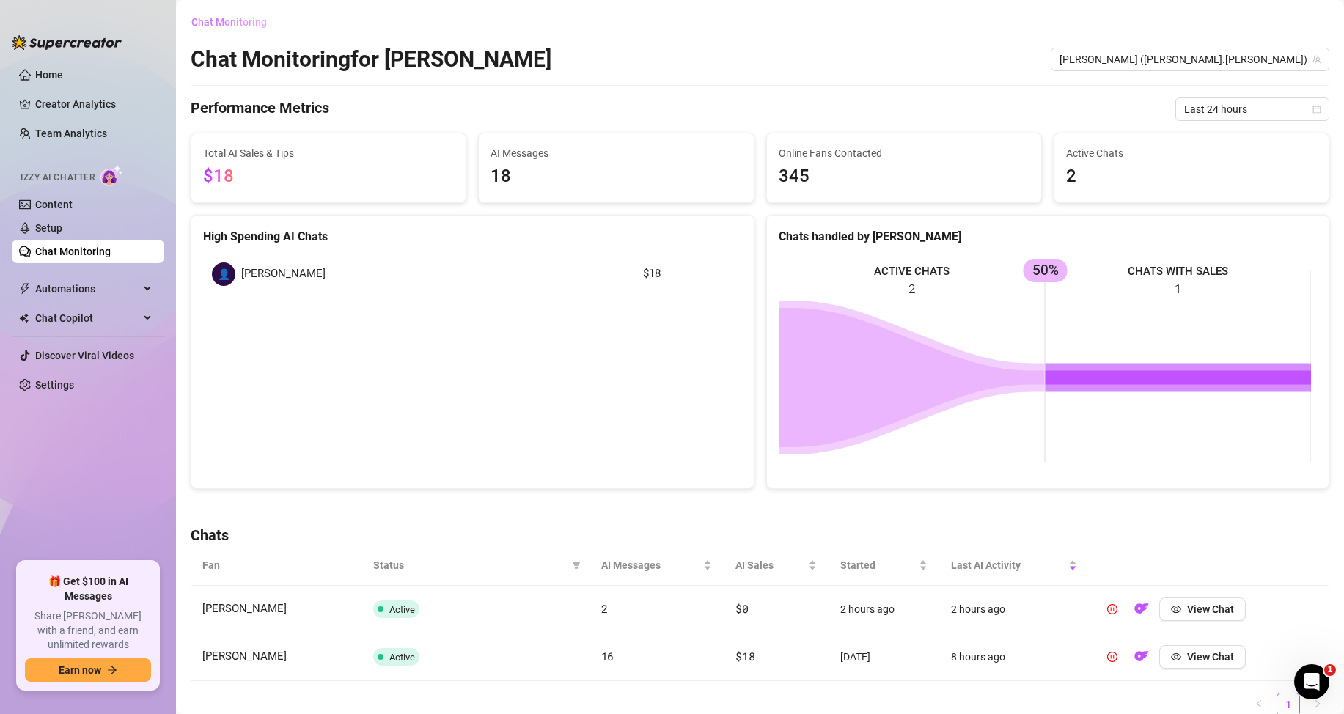
click at [269, 25] on button "Chat Monitoring" at bounding box center [235, 21] width 88 height 23
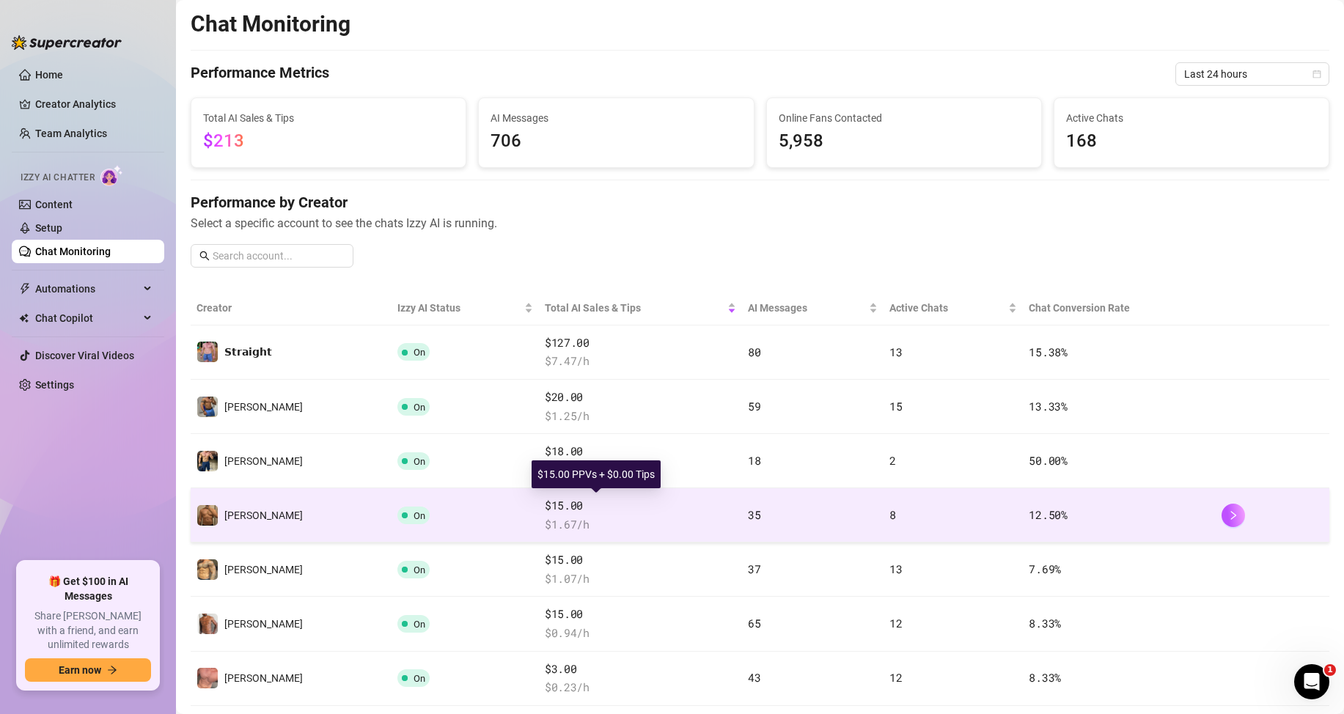
click at [599, 505] on span "$15.00" at bounding box center [640, 506] width 191 height 18
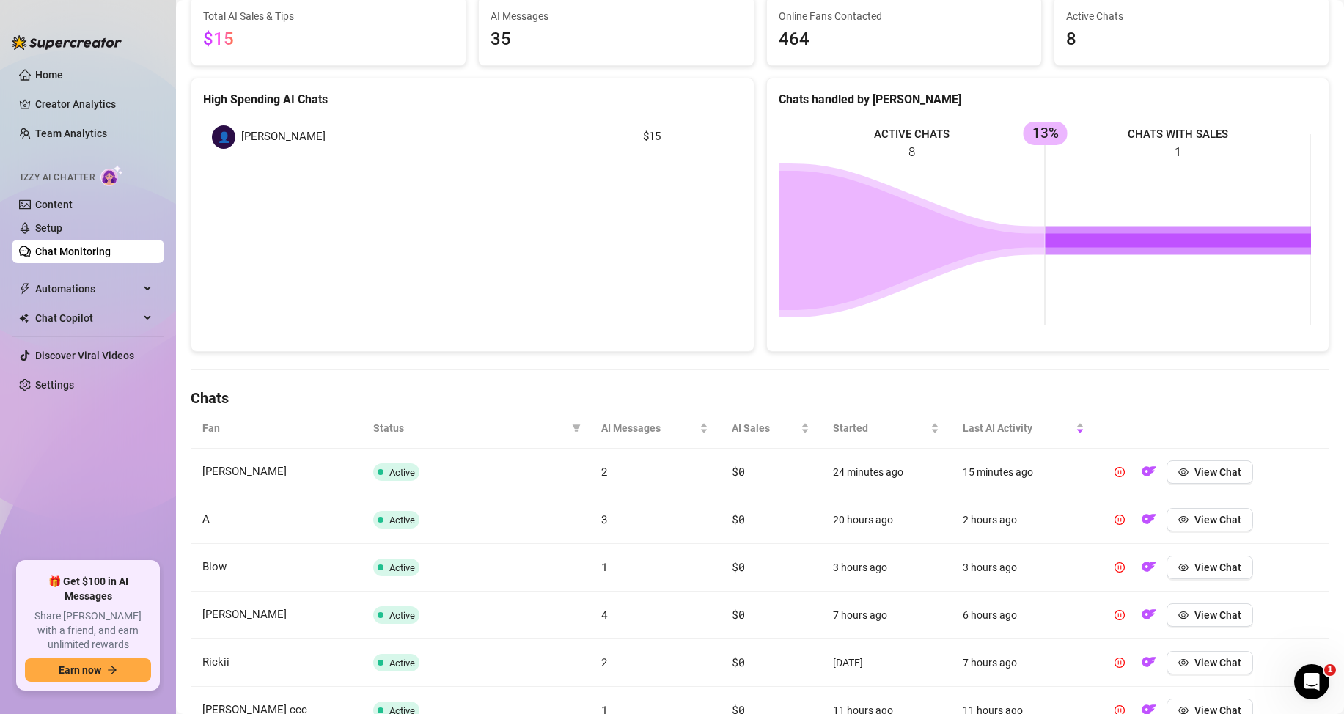
scroll to position [147, 0]
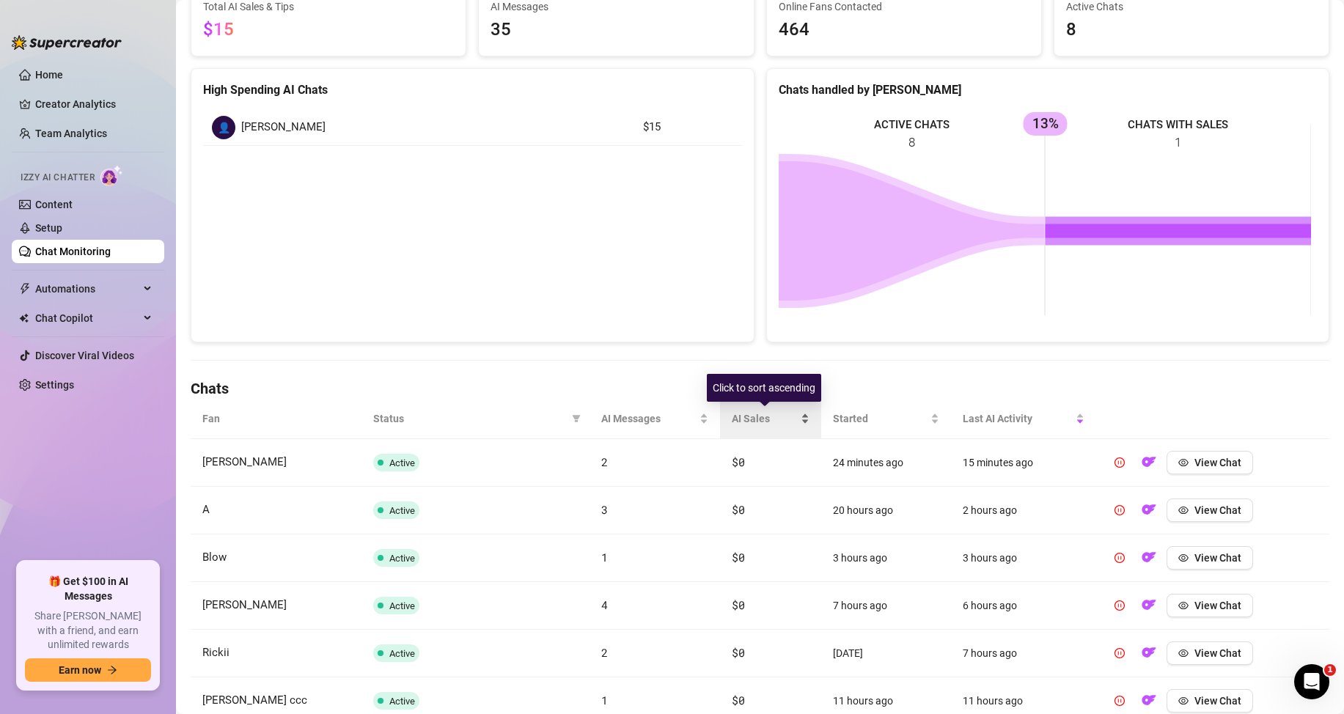
click at [792, 415] on div "AI Sales" at bounding box center [771, 419] width 78 height 16
click at [797, 415] on div "AI Sales" at bounding box center [771, 419] width 78 height 16
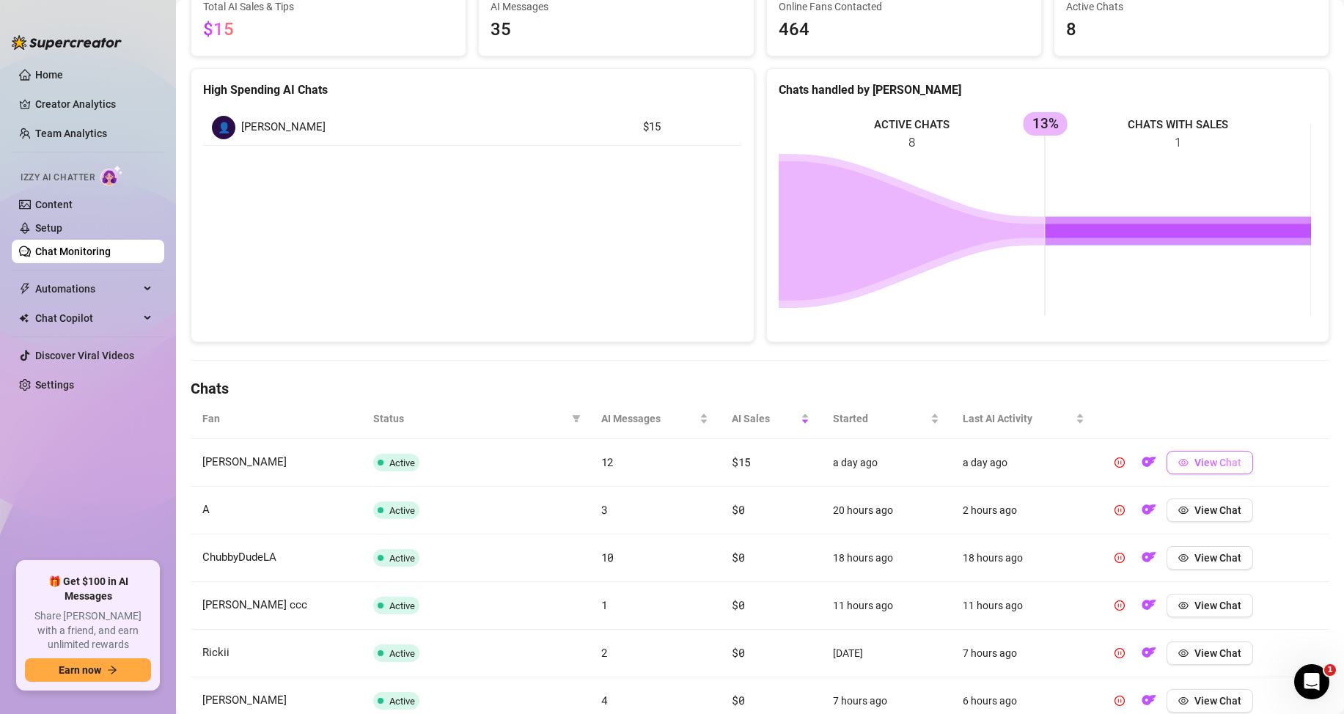
click at [1205, 464] on span "View Chat" at bounding box center [1218, 463] width 47 height 12
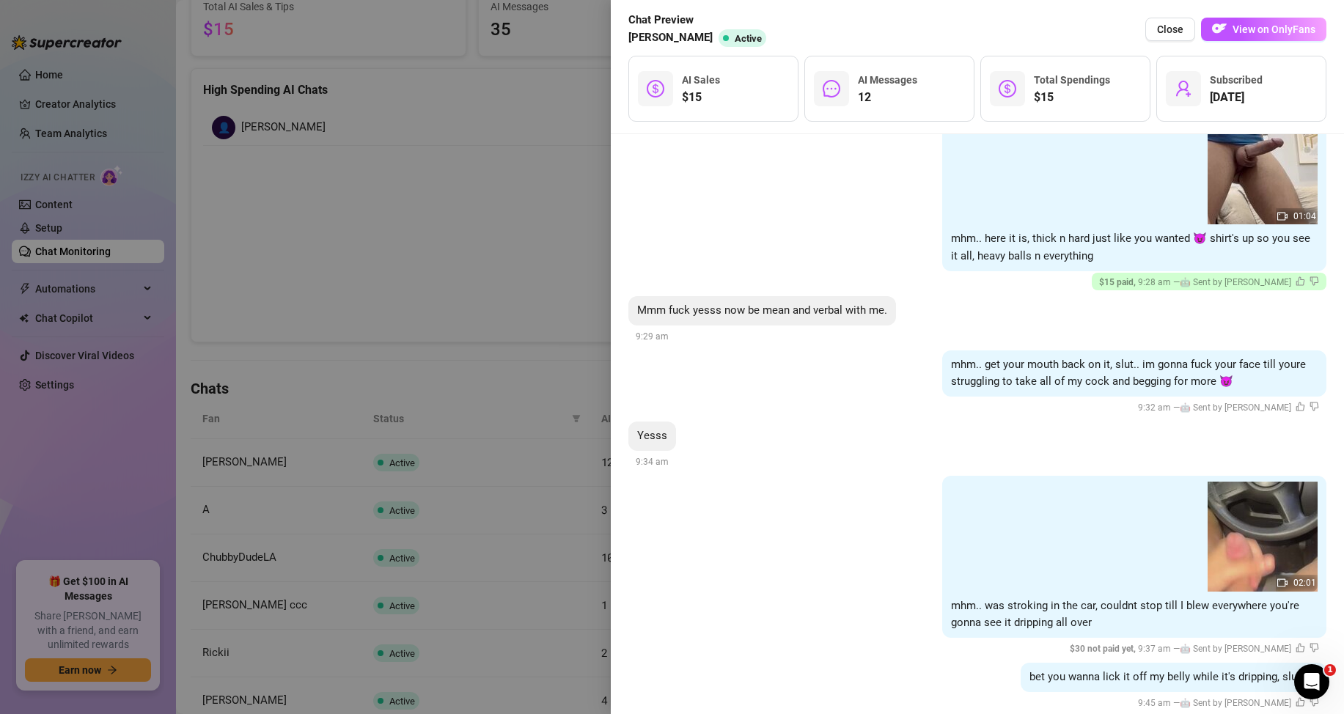
scroll to position [1110, 0]
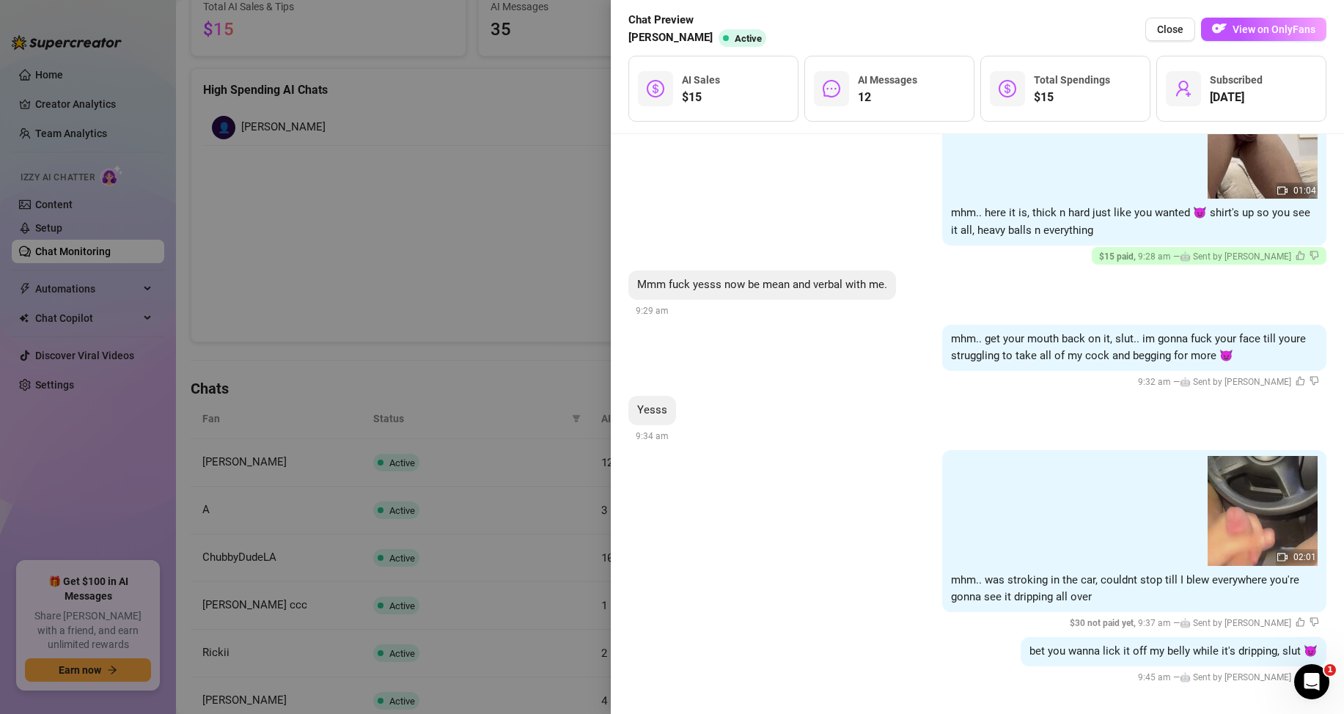
click at [585, 238] on div at bounding box center [672, 357] width 1344 height 714
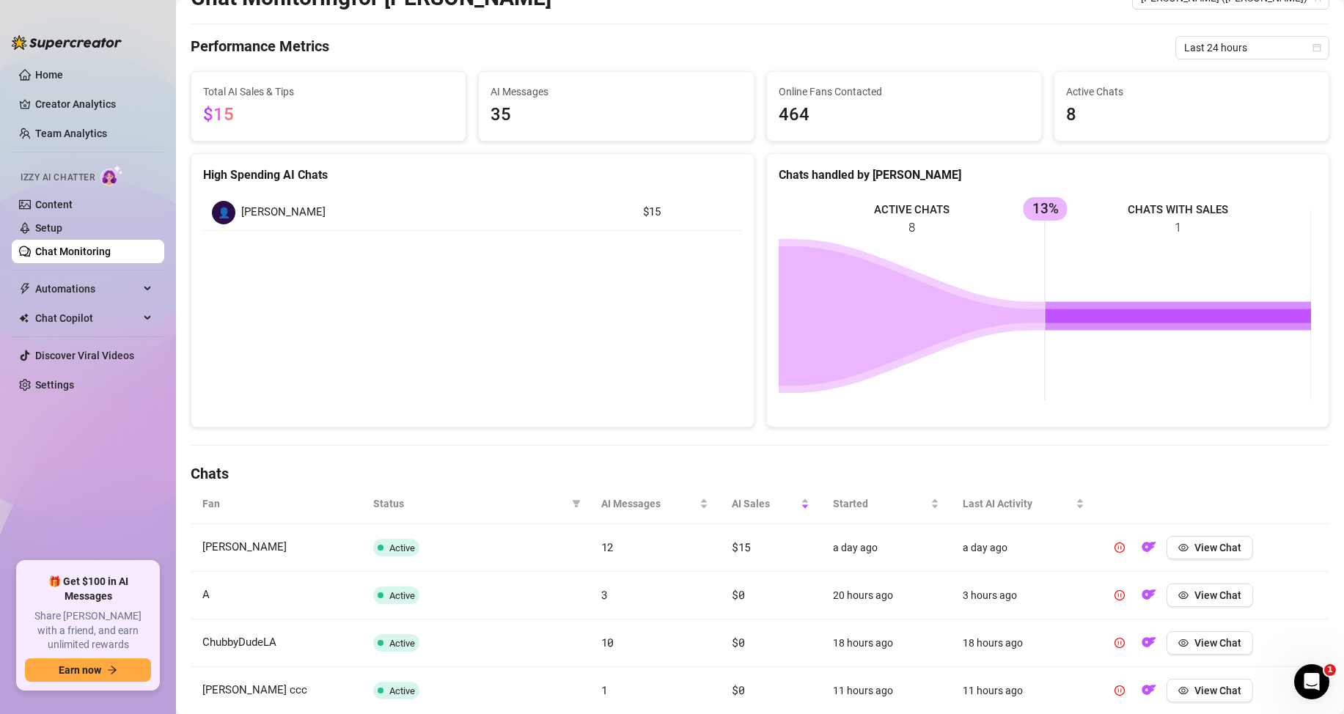
scroll to position [0, 0]
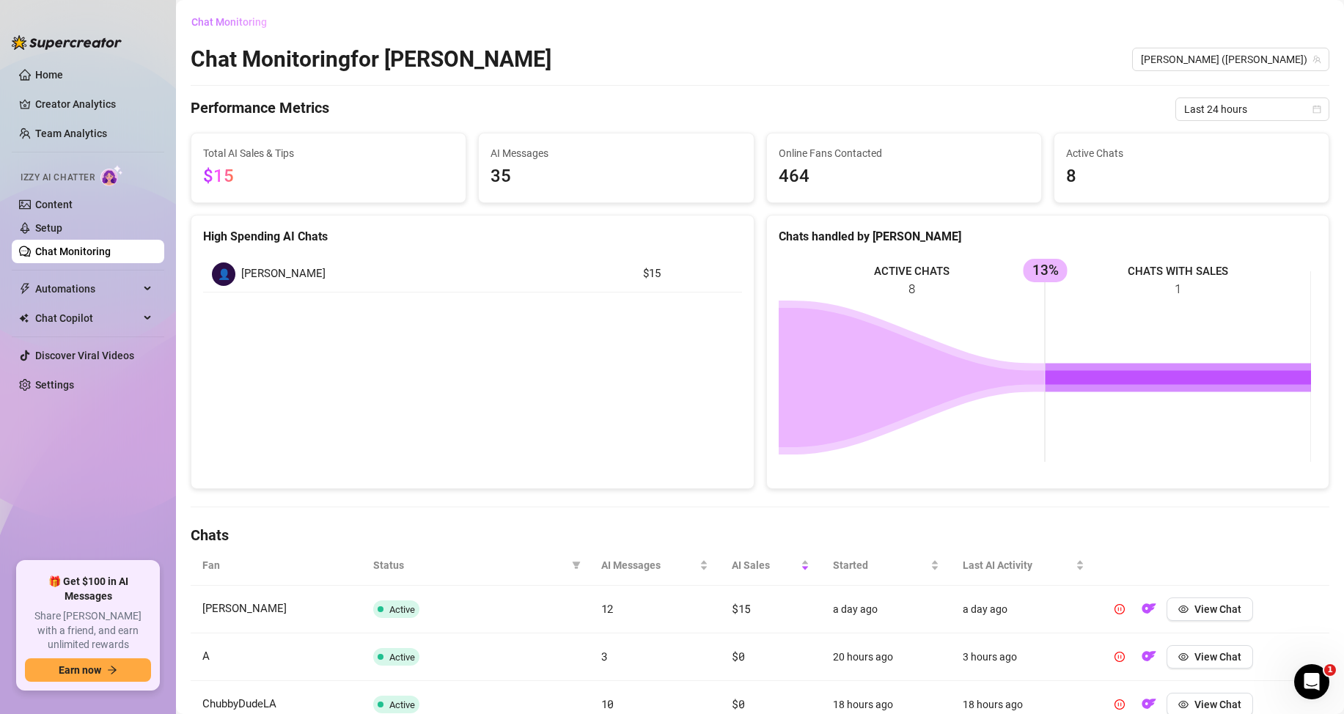
click at [242, 24] on span "Chat Monitoring" at bounding box center [229, 22] width 76 height 12
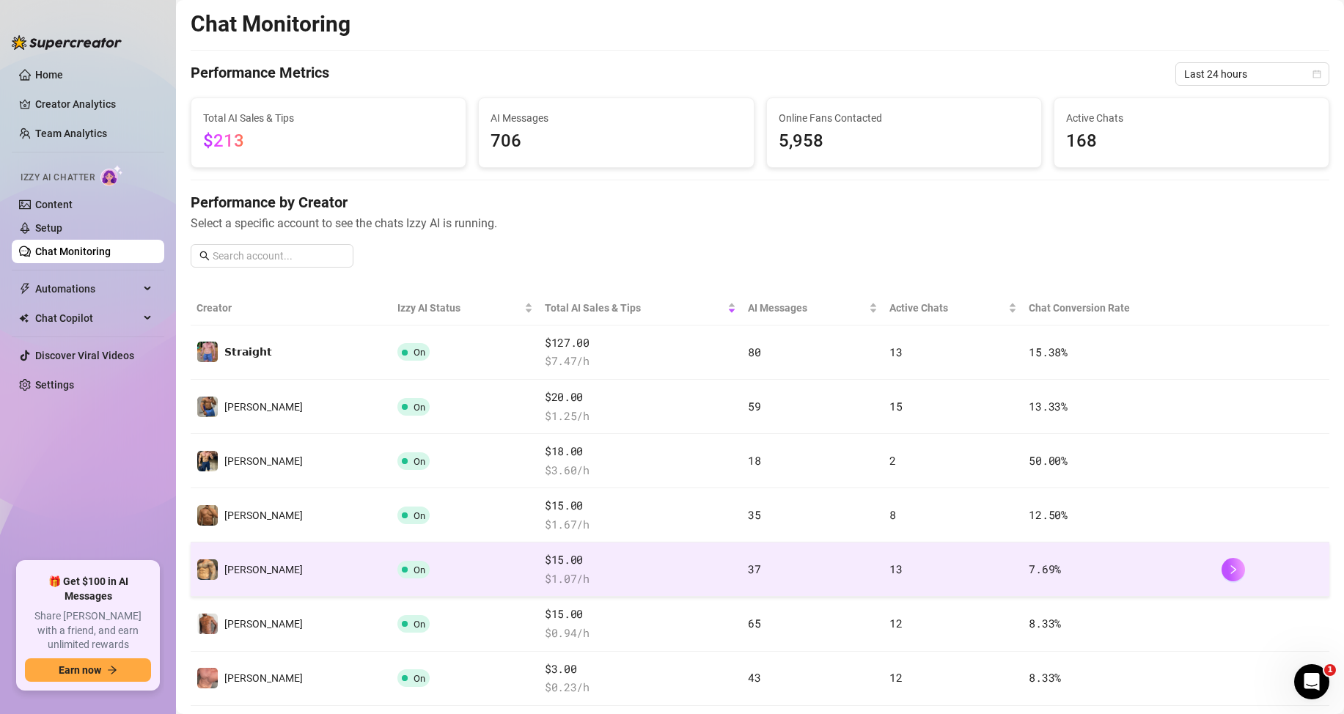
click at [545, 571] on span "$ 1.07 /h" at bounding box center [640, 580] width 191 height 18
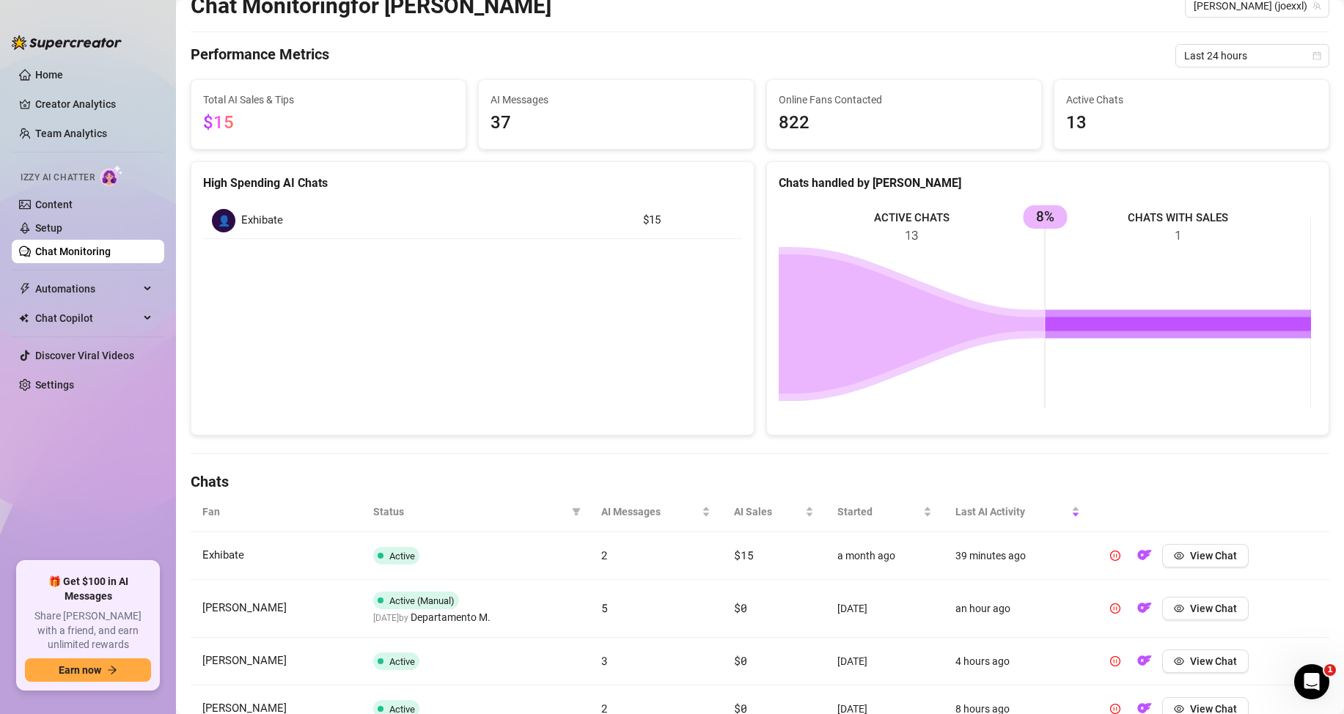
scroll to position [293, 0]
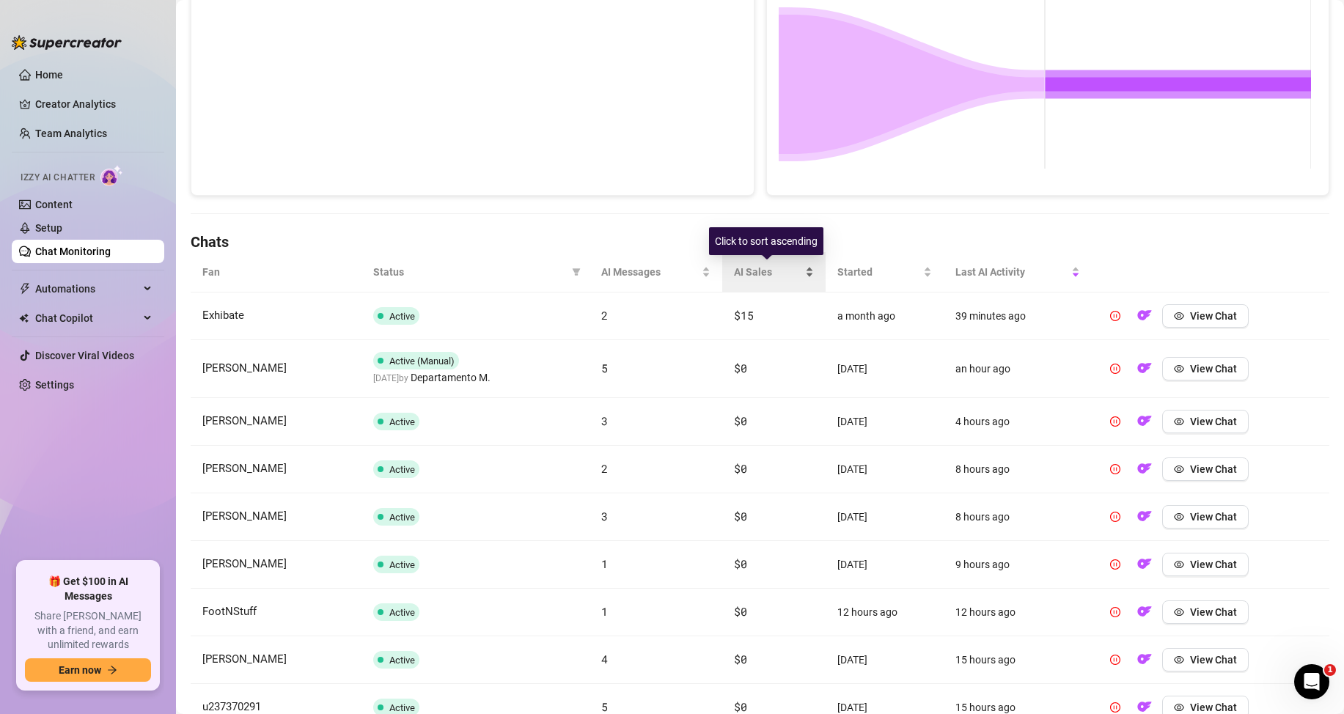
click at [802, 271] on div "AI Sales" at bounding box center [774, 272] width 80 height 16
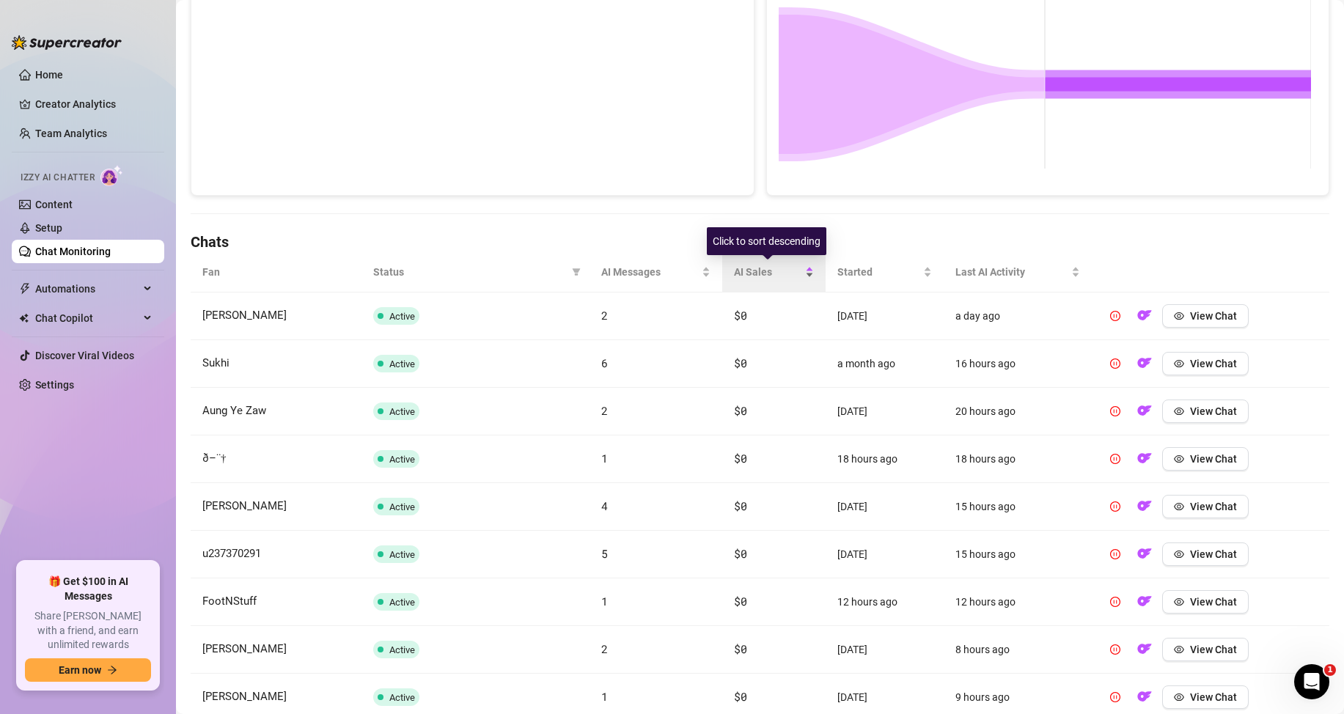
click at [802, 271] on div "AI Sales" at bounding box center [774, 272] width 80 height 16
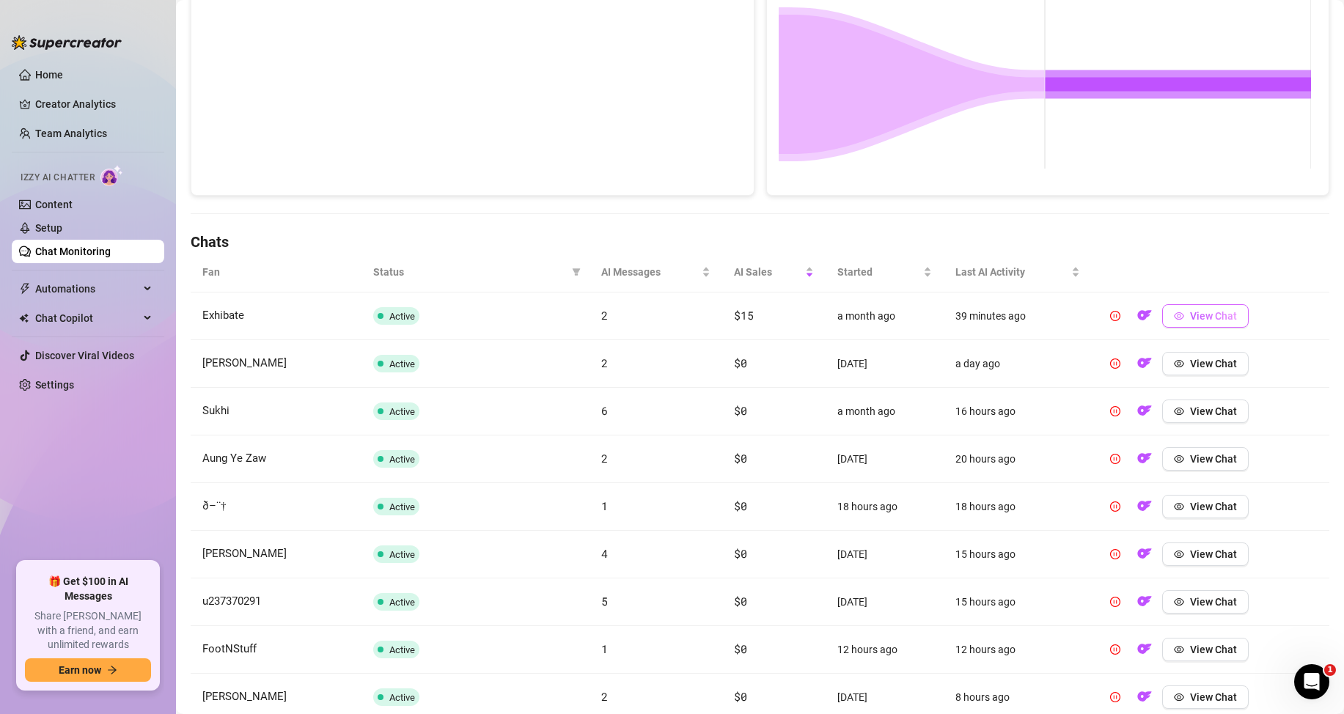
click at [1174, 321] on icon "eye" at bounding box center [1179, 316] width 10 height 10
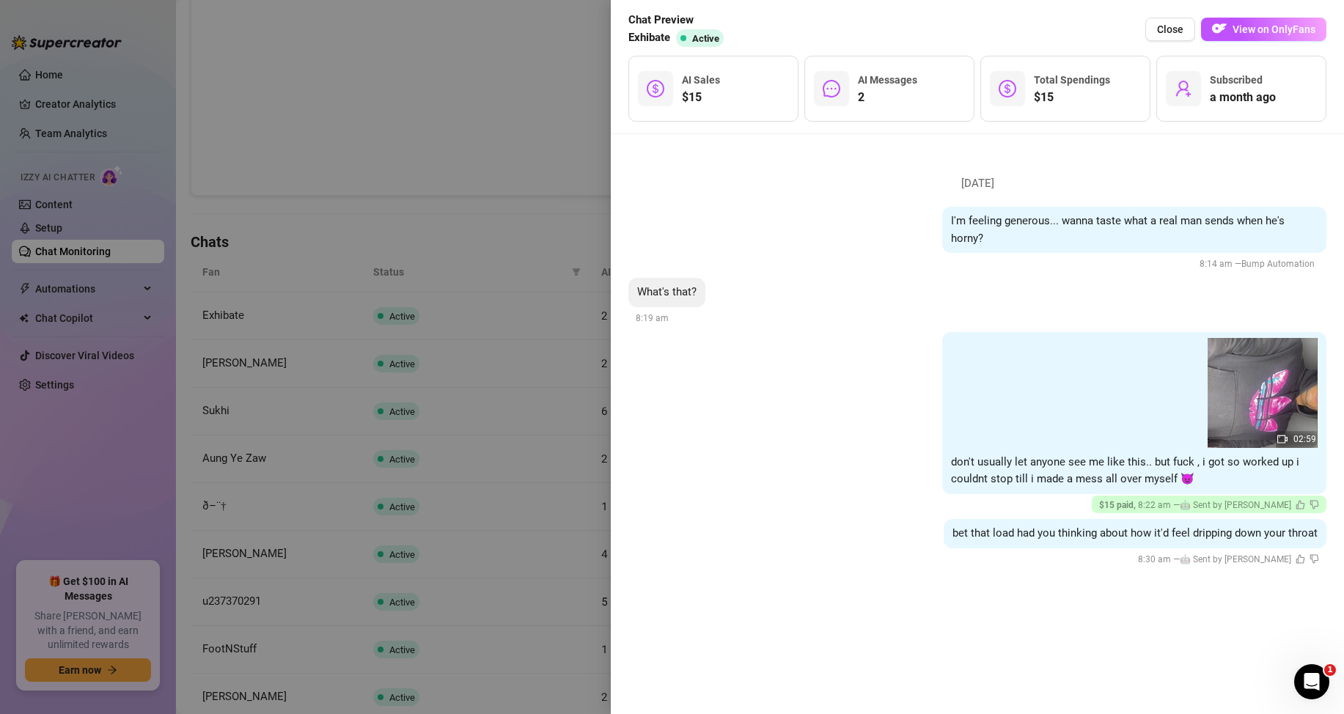
drag, startPoint x: 481, startPoint y: 186, endPoint x: 466, endPoint y: 186, distance: 14.7
click at [478, 186] on div at bounding box center [672, 357] width 1344 height 714
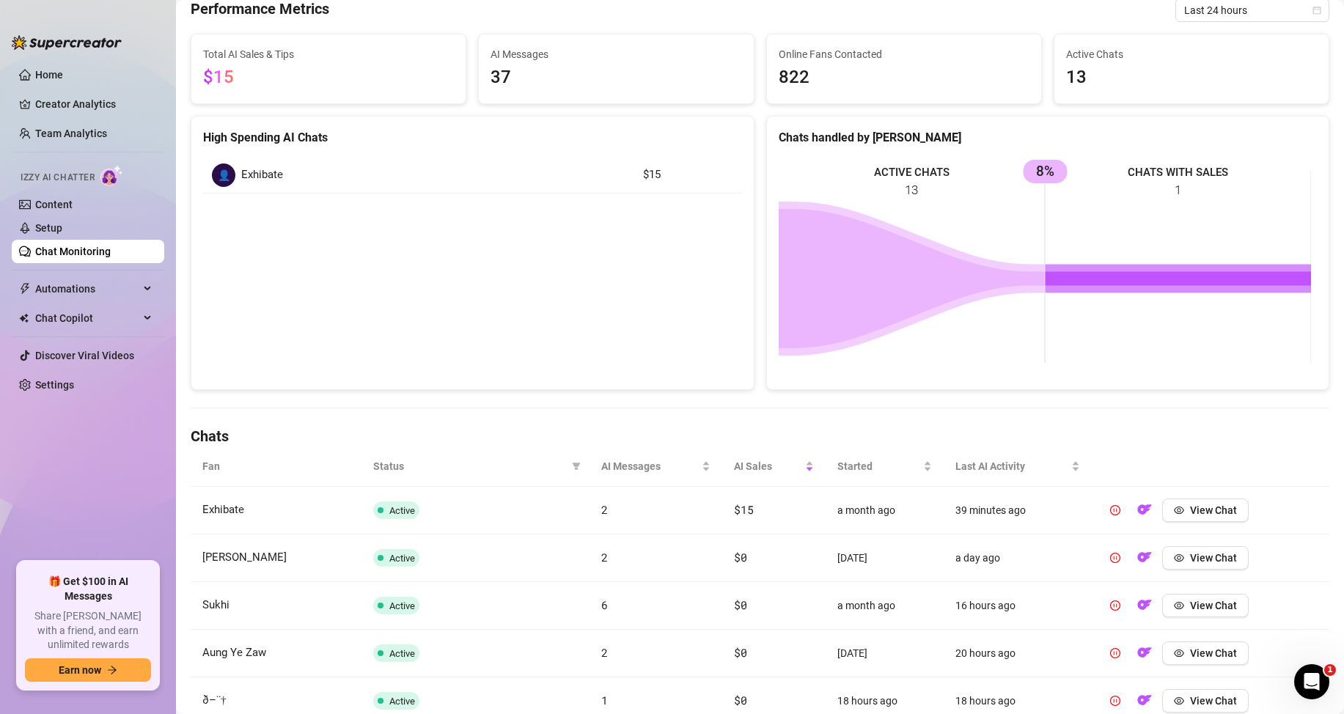
scroll to position [0, 0]
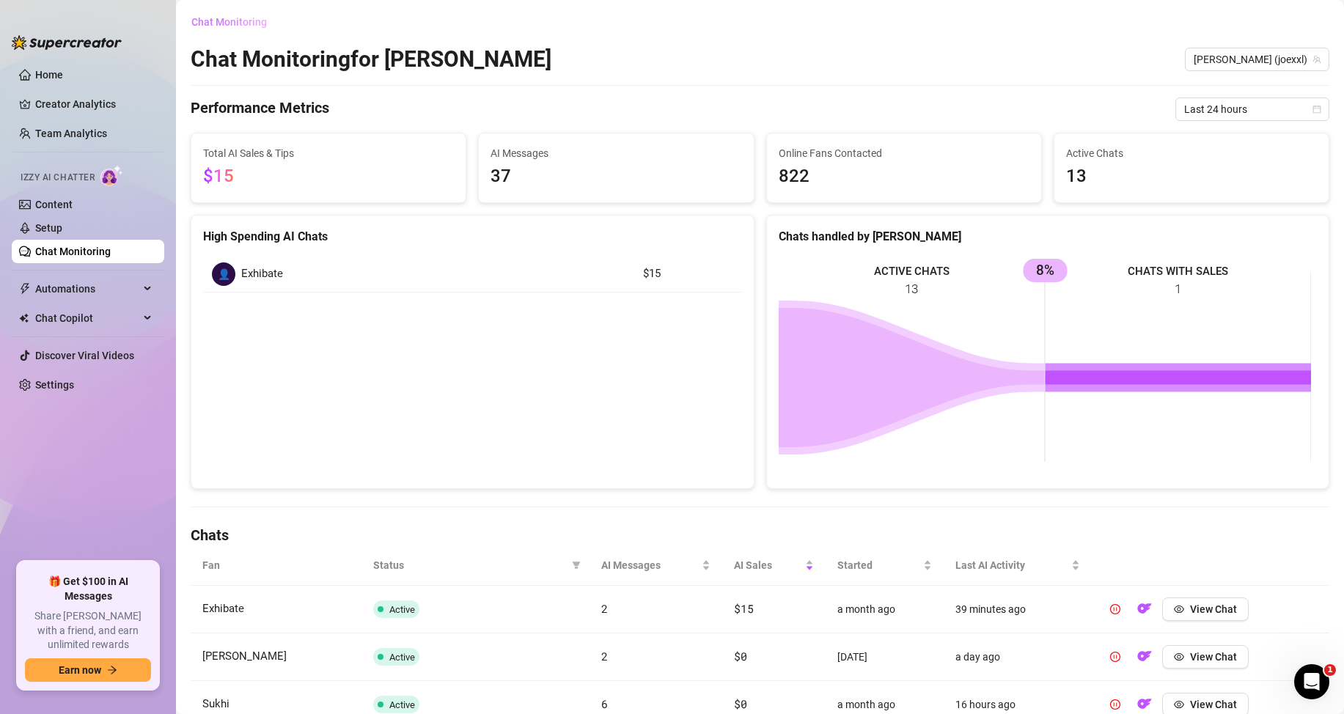
click at [252, 22] on span "Chat Monitoring" at bounding box center [229, 22] width 76 height 12
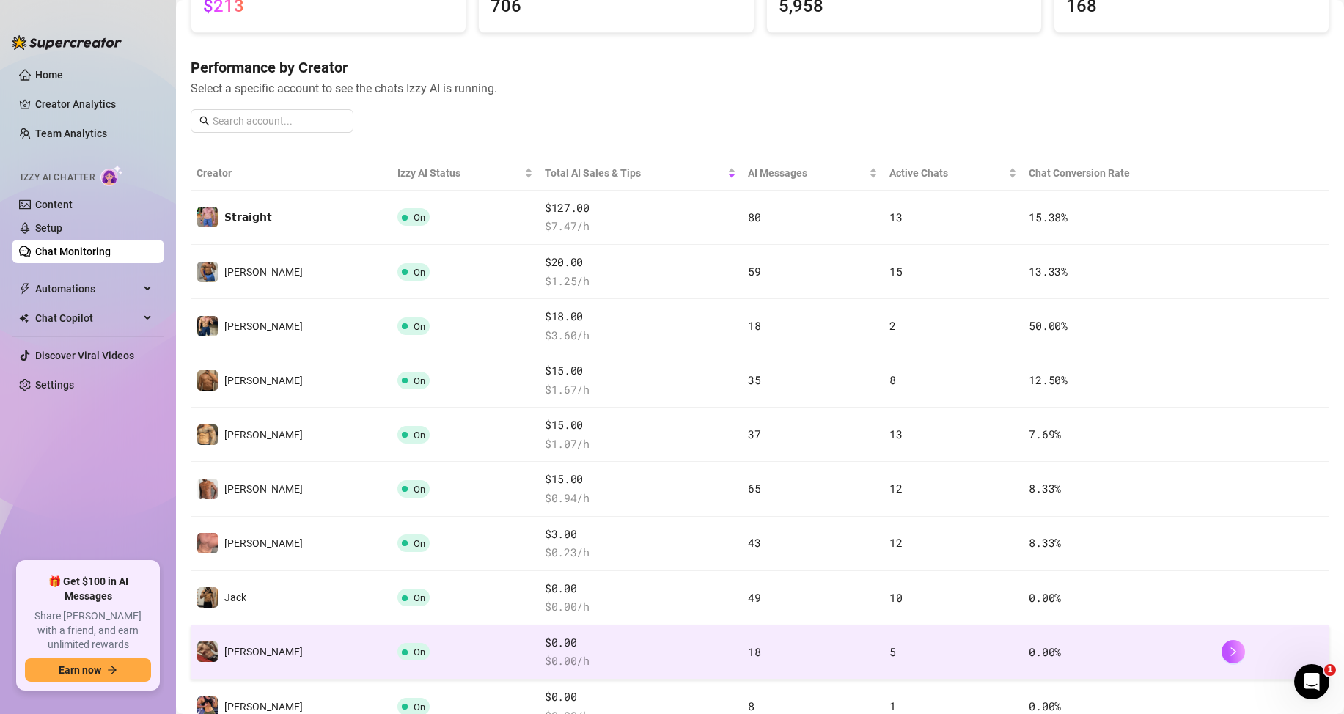
scroll to position [147, 0]
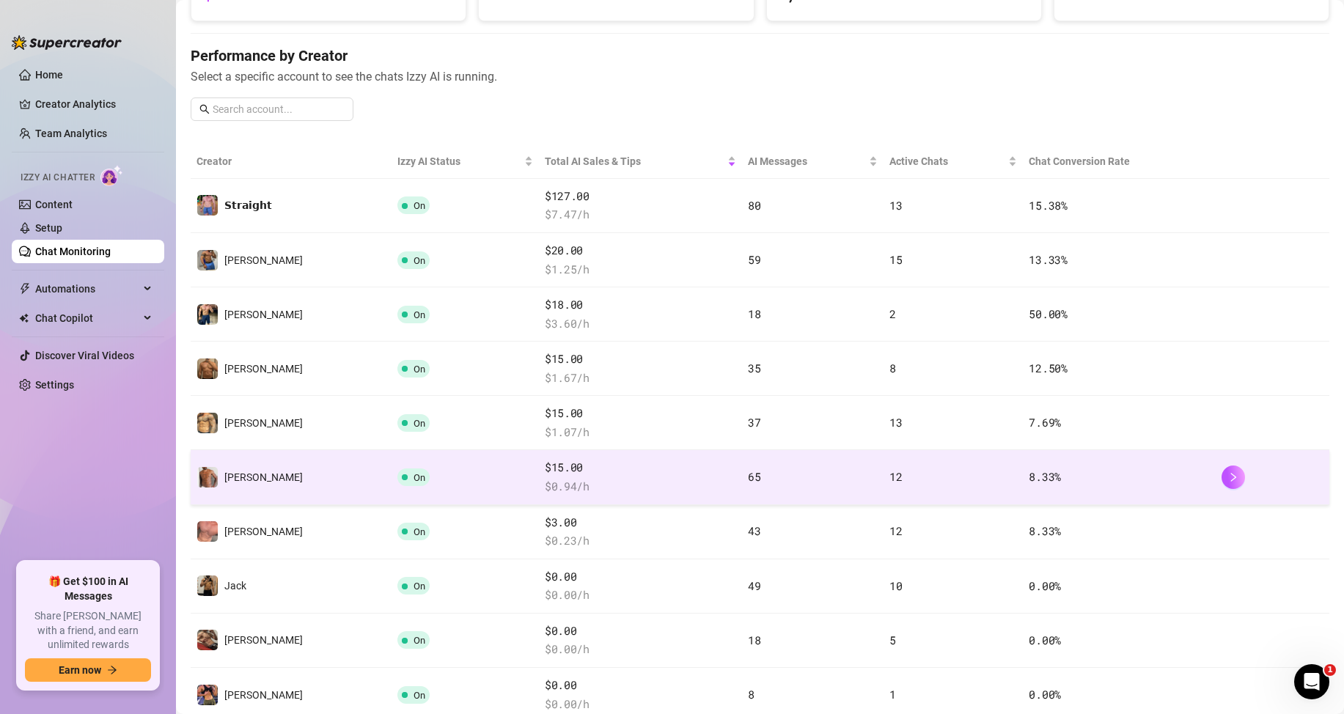
click at [545, 474] on span "$15.00" at bounding box center [640, 468] width 191 height 18
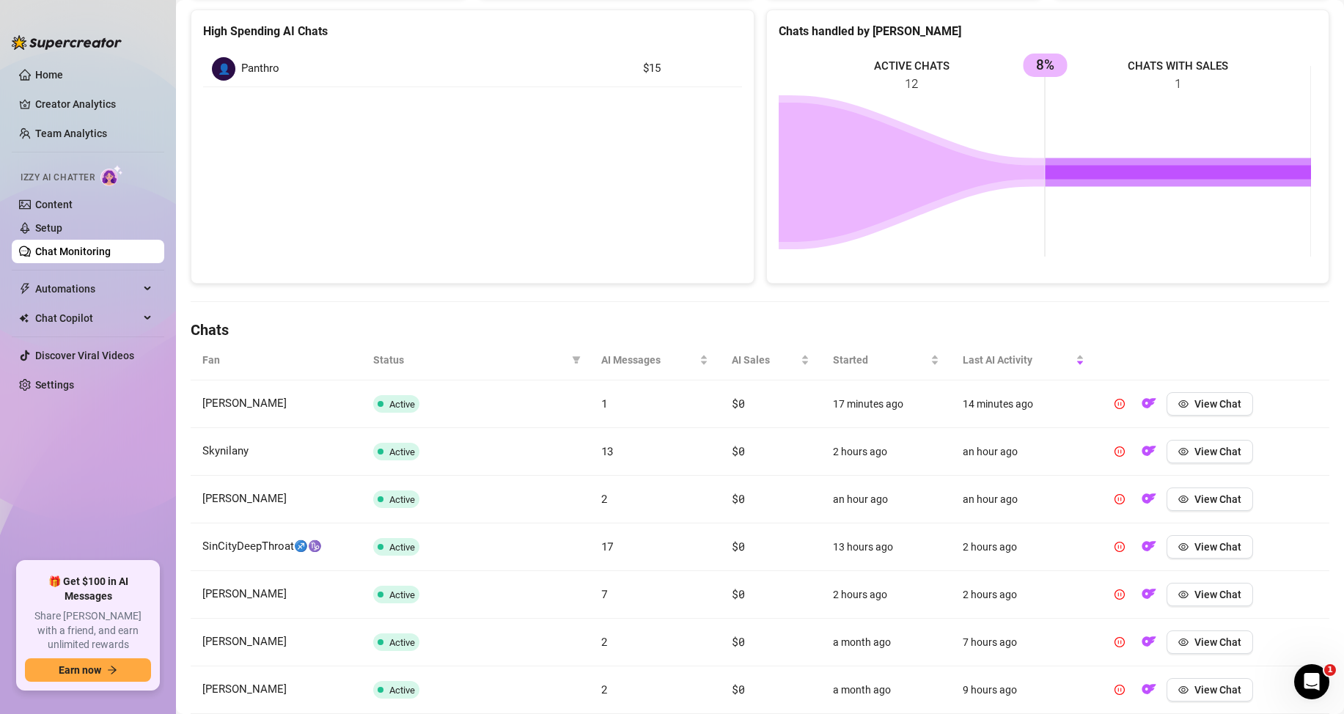
scroll to position [367, 0]
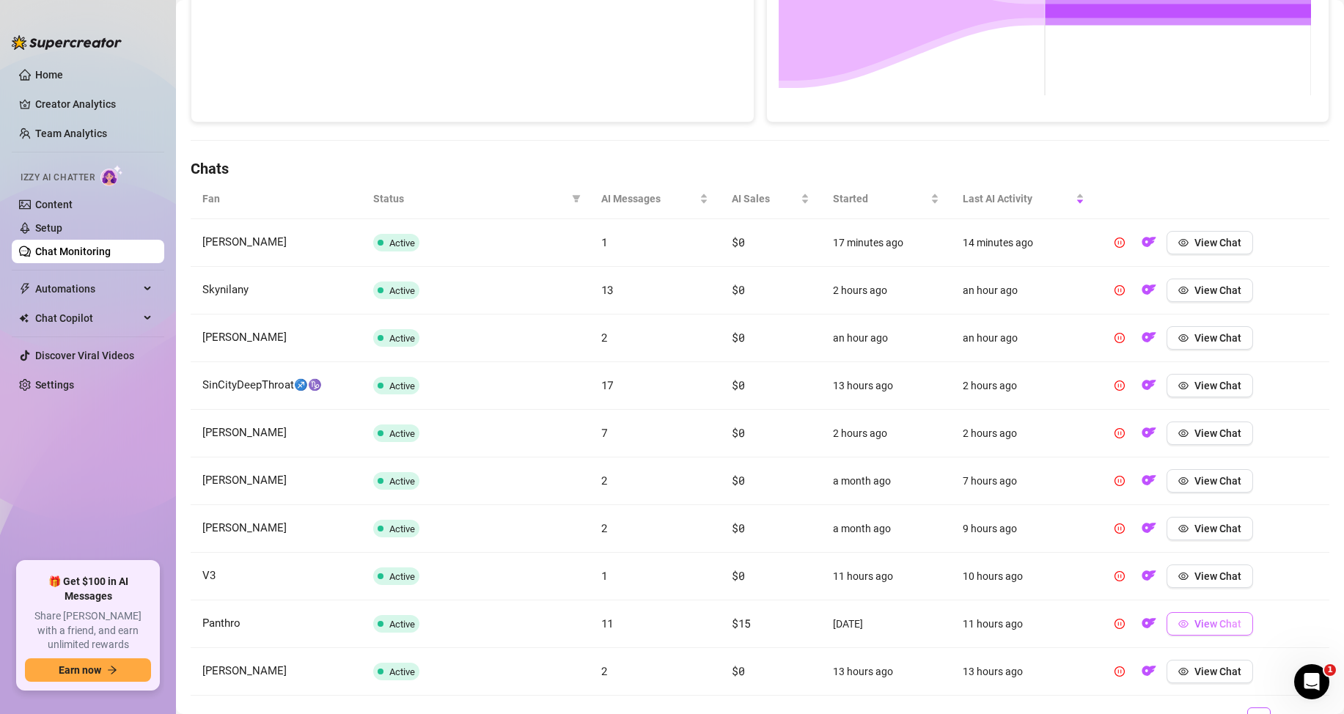
click at [1182, 618] on button "View Chat" at bounding box center [1210, 623] width 87 height 23
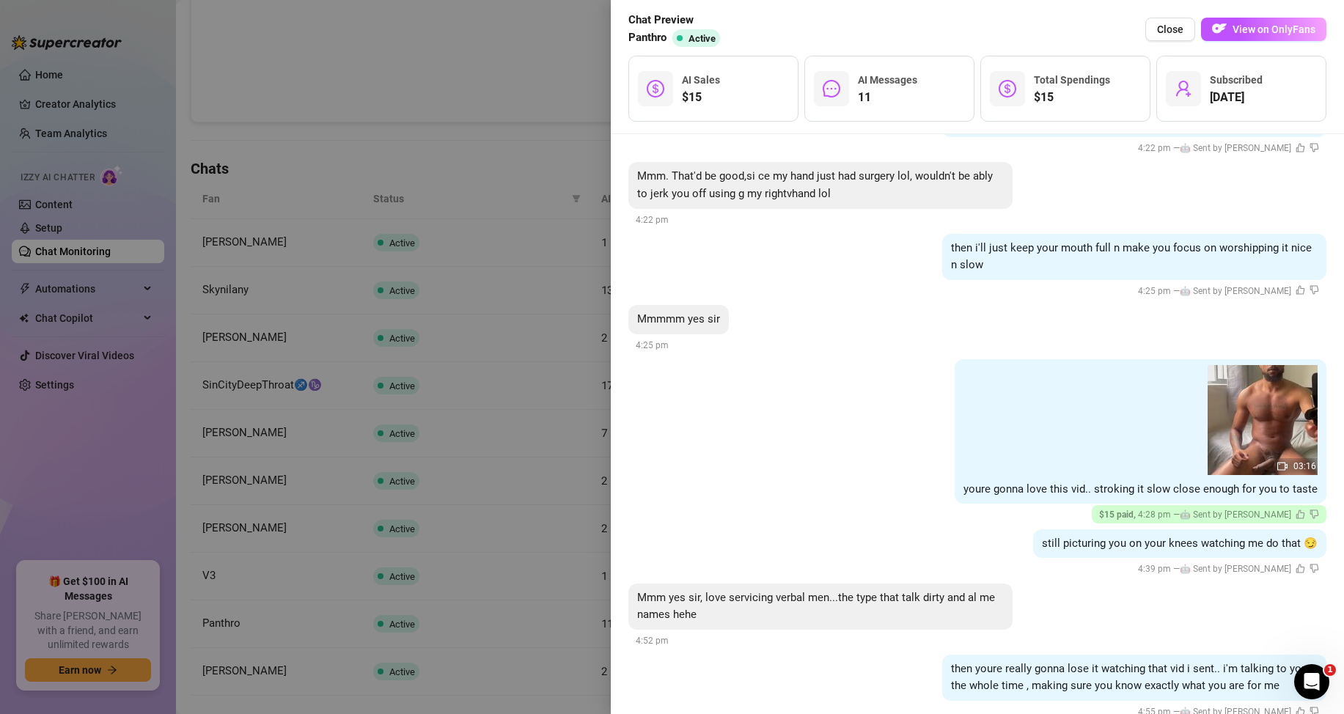
drag, startPoint x: 475, startPoint y: 226, endPoint x: 465, endPoint y: 216, distance: 14.0
click at [468, 218] on div at bounding box center [672, 357] width 1344 height 714
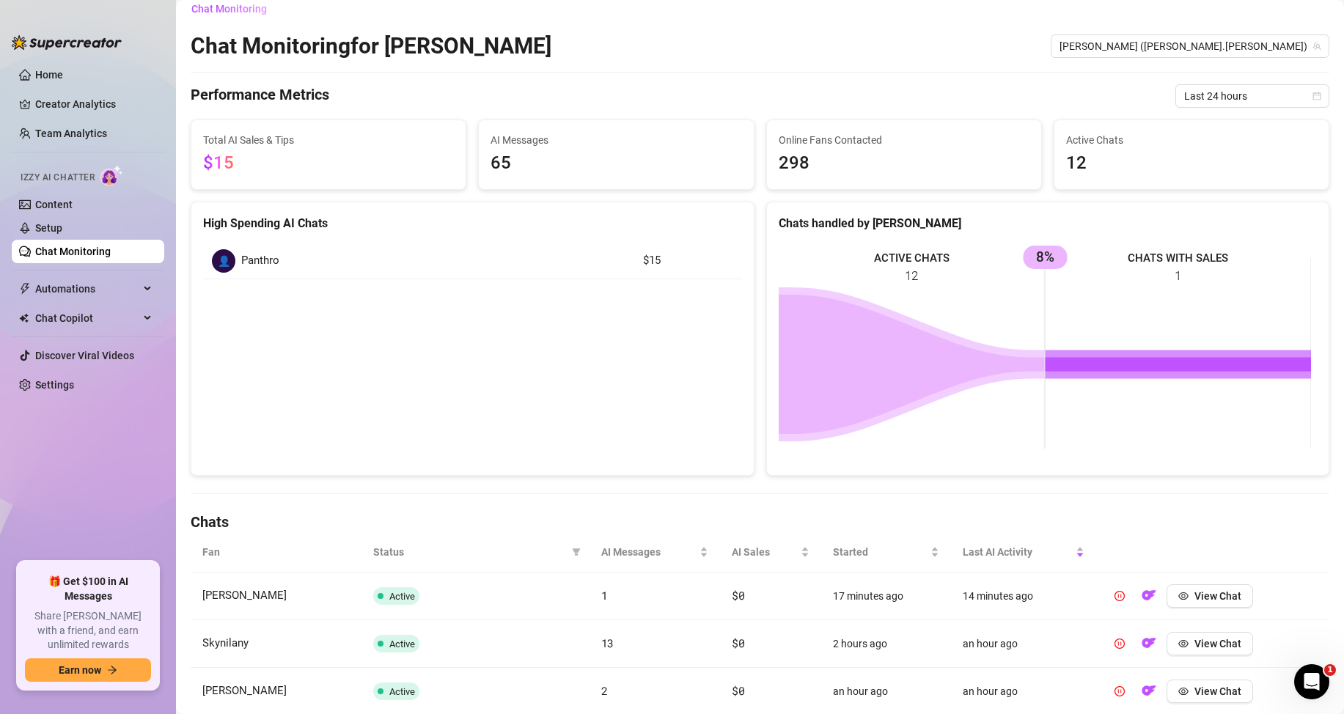
scroll to position [0, 0]
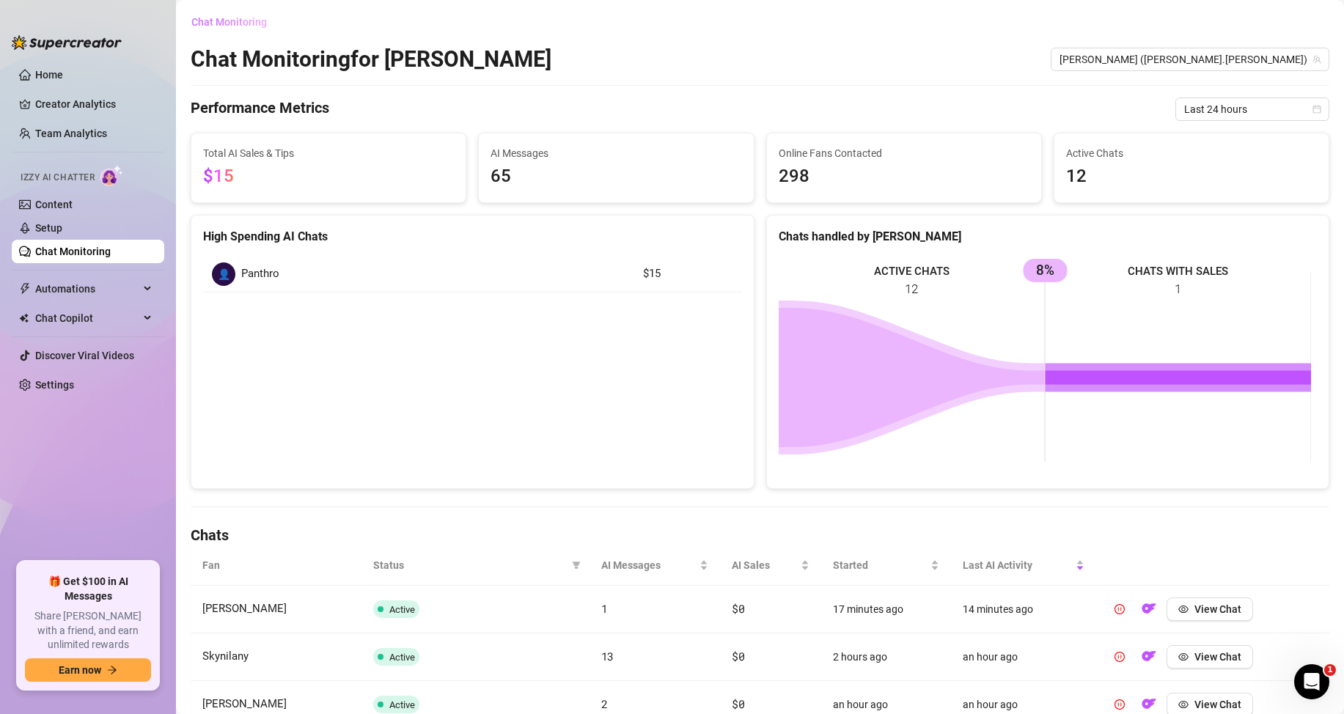
click at [237, 30] on button "Chat Monitoring" at bounding box center [235, 21] width 88 height 23
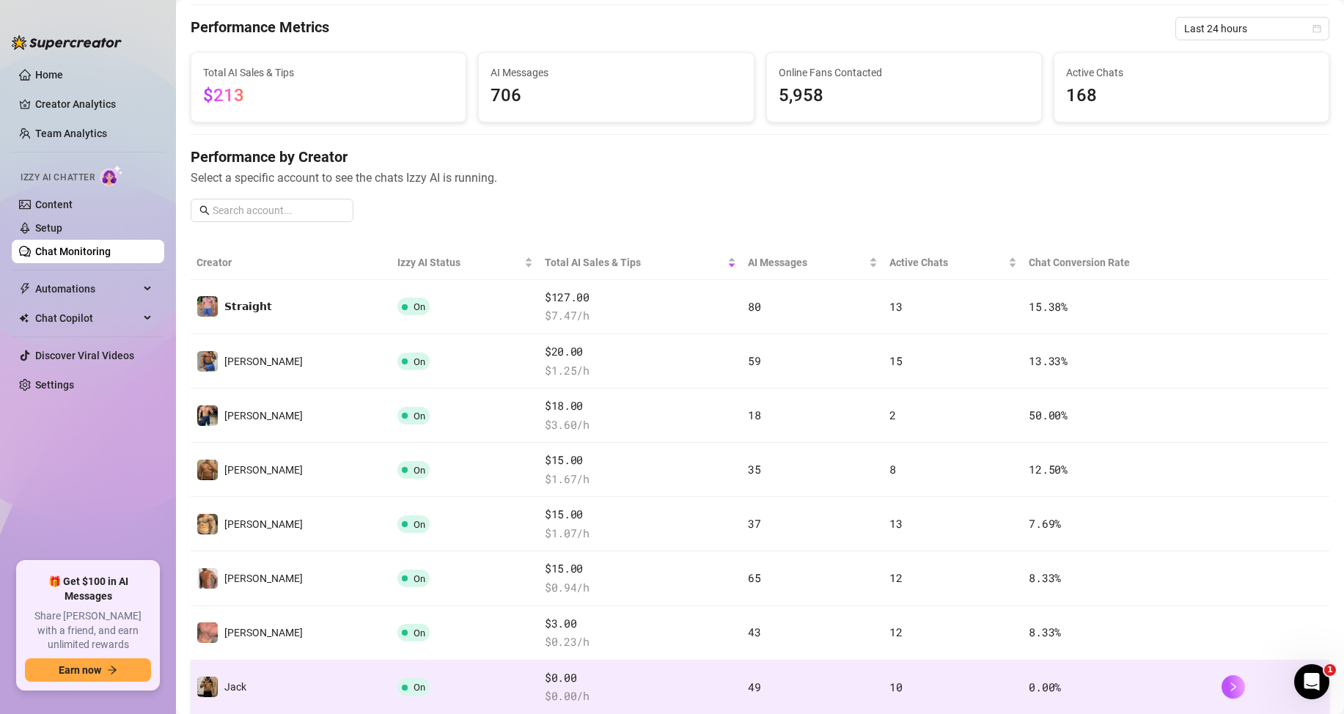
scroll to position [147, 0]
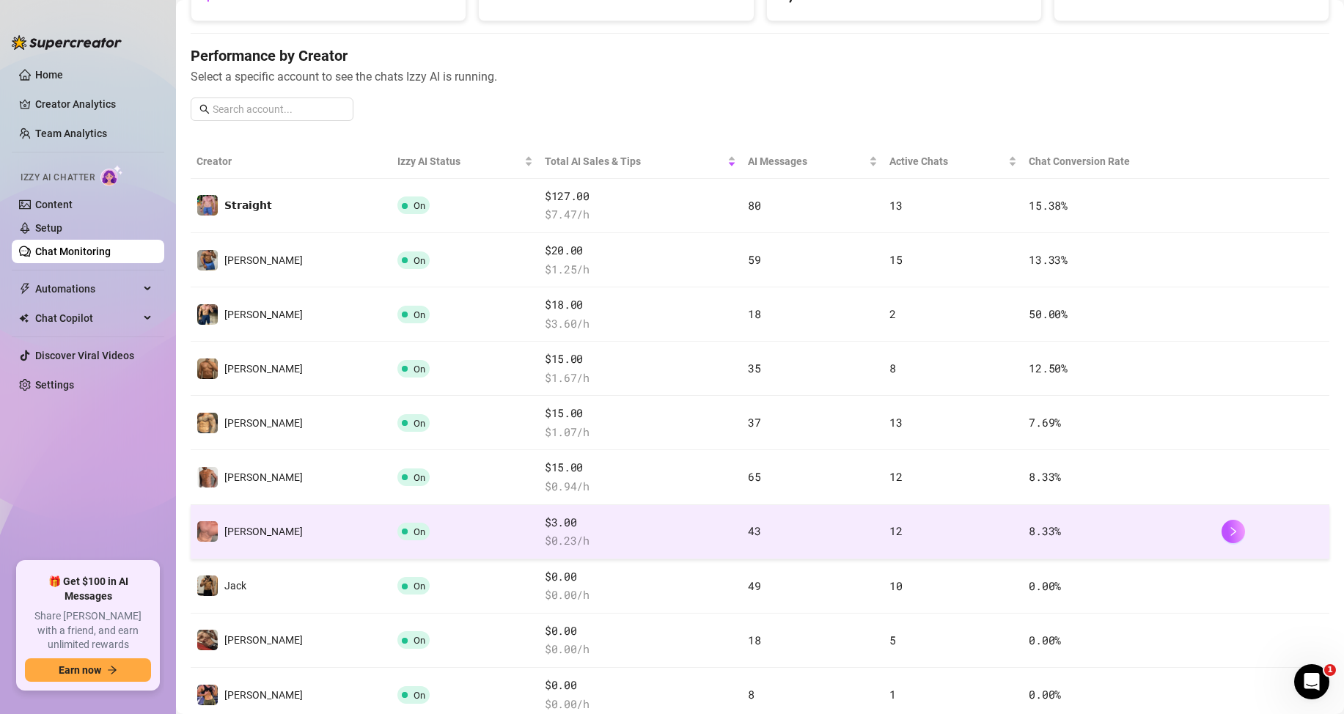
click at [549, 532] on div "$3.00 $ 0.23 /h" at bounding box center [640, 532] width 191 height 36
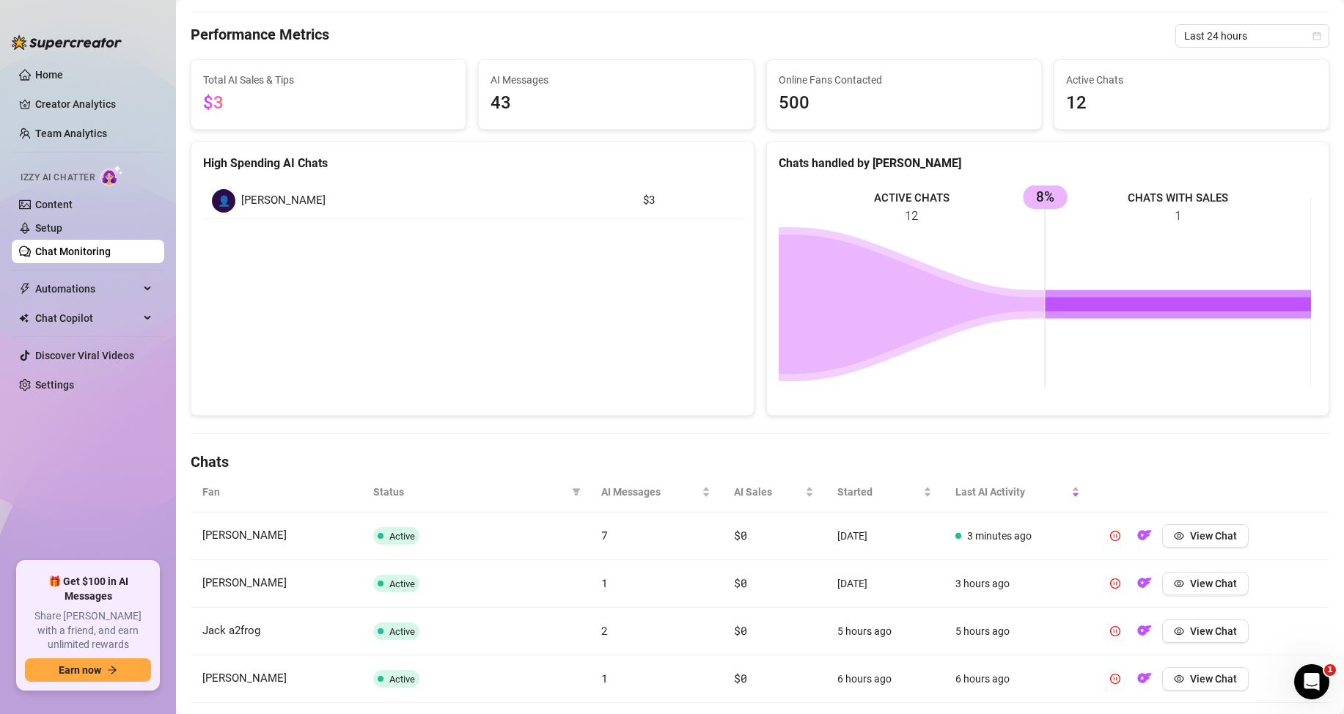
scroll to position [220, 0]
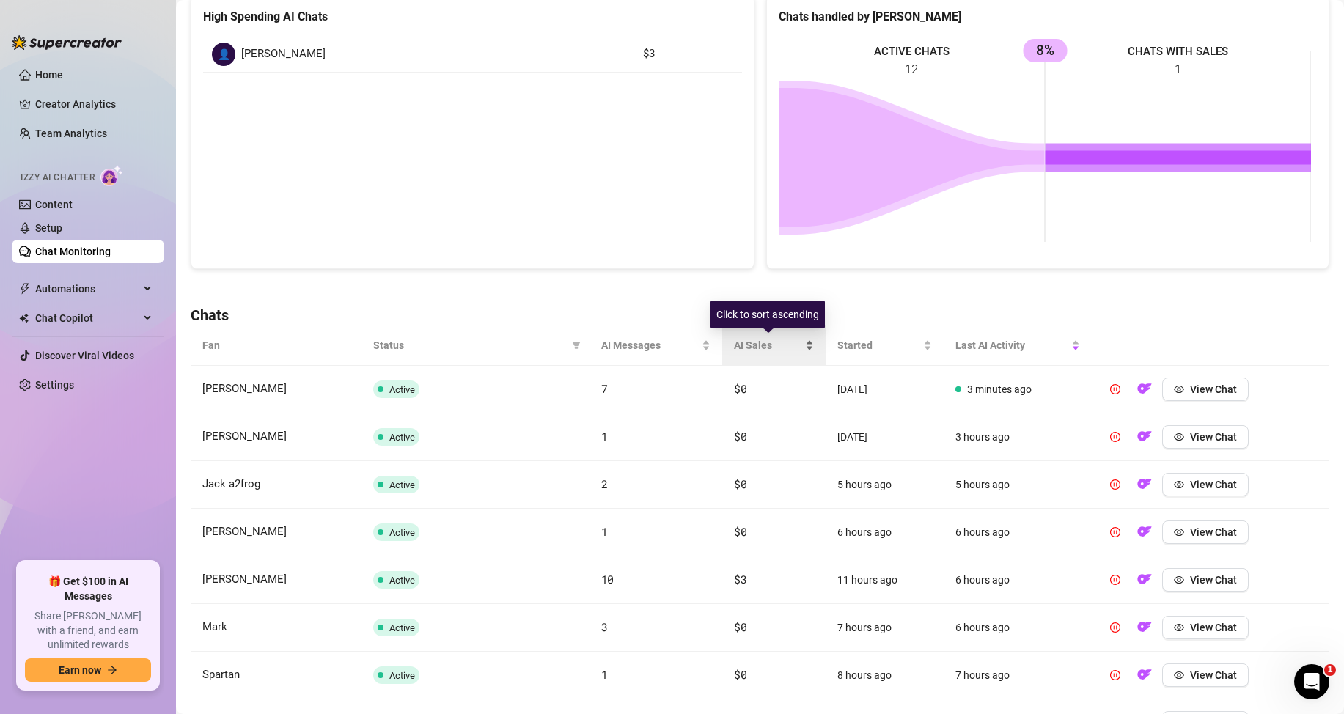
click at [800, 343] on div "AI Sales" at bounding box center [774, 345] width 80 height 16
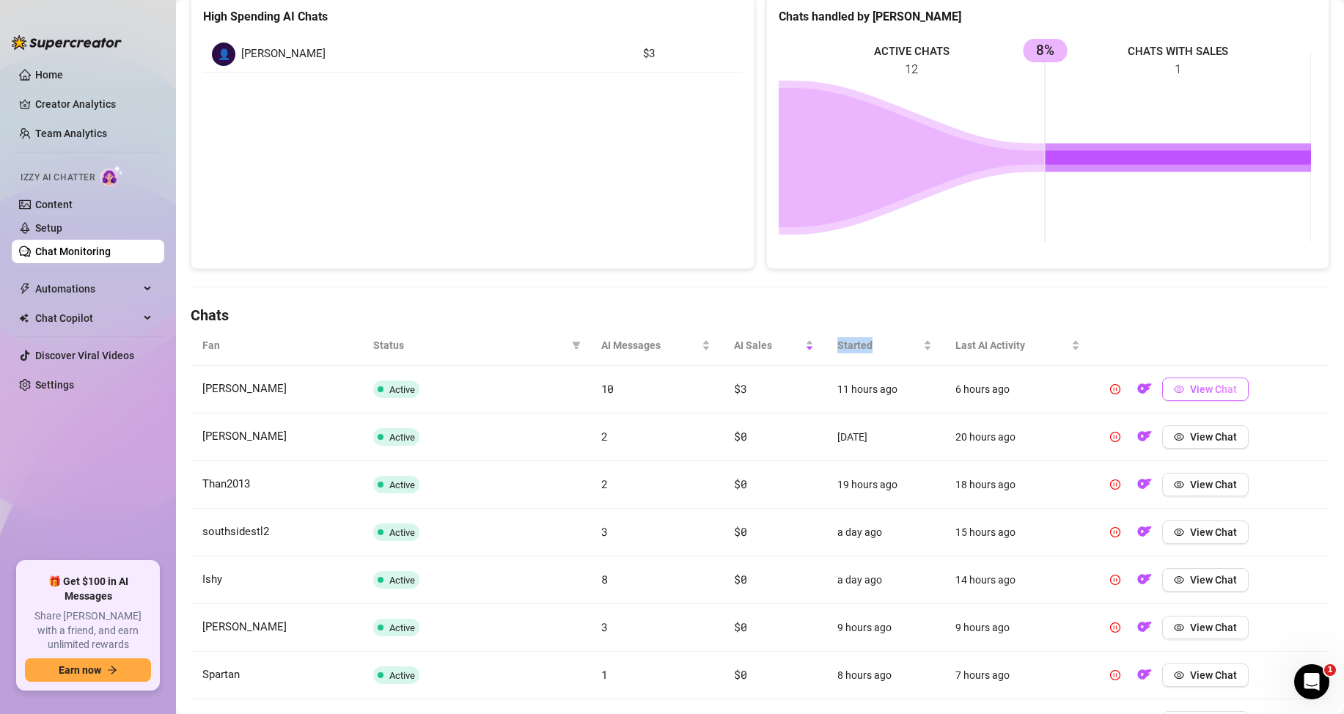
click at [1214, 400] on button "View Chat" at bounding box center [1206, 389] width 87 height 23
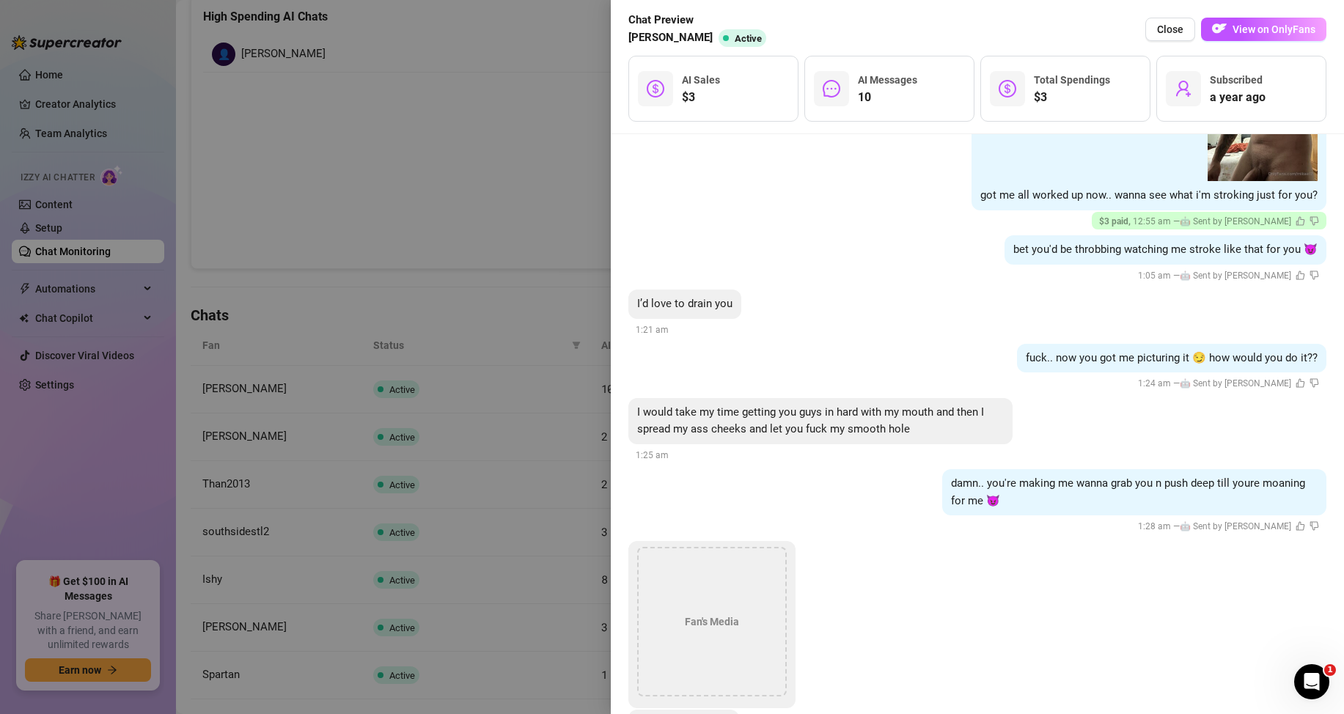
scroll to position [806, 0]
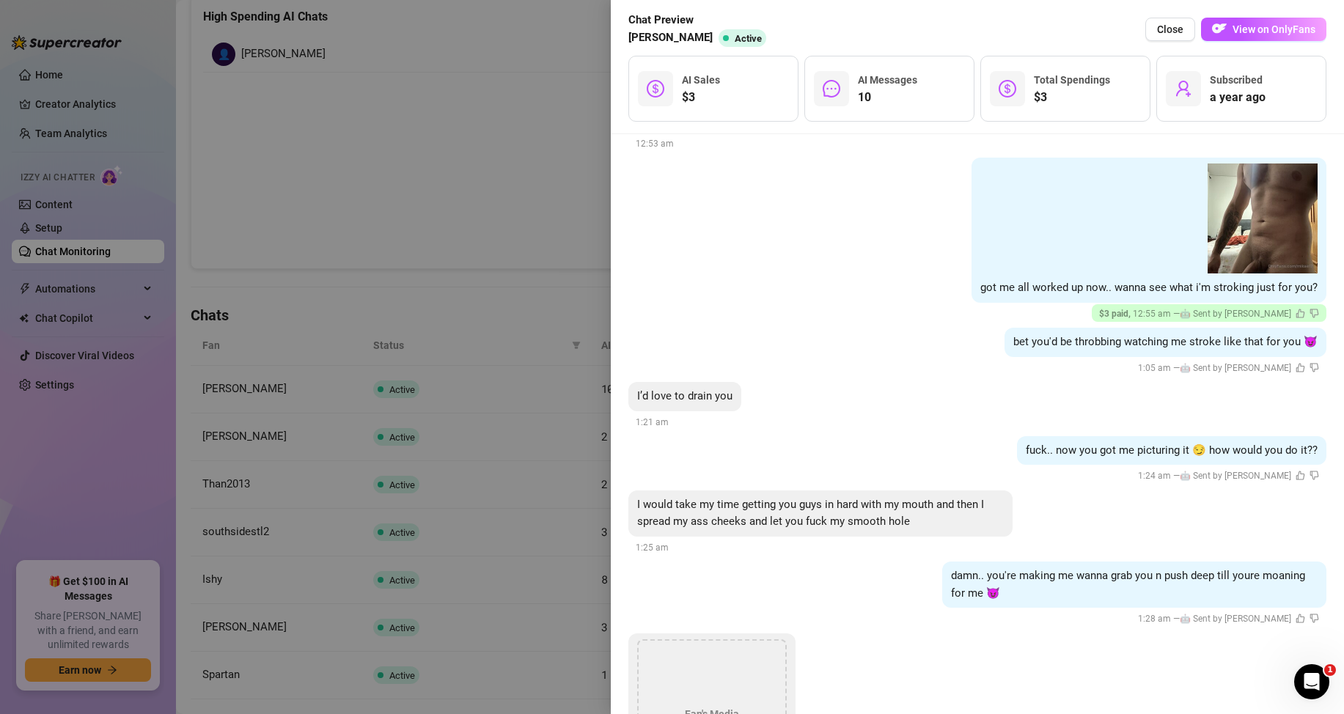
click at [370, 204] on div at bounding box center [672, 357] width 1344 height 714
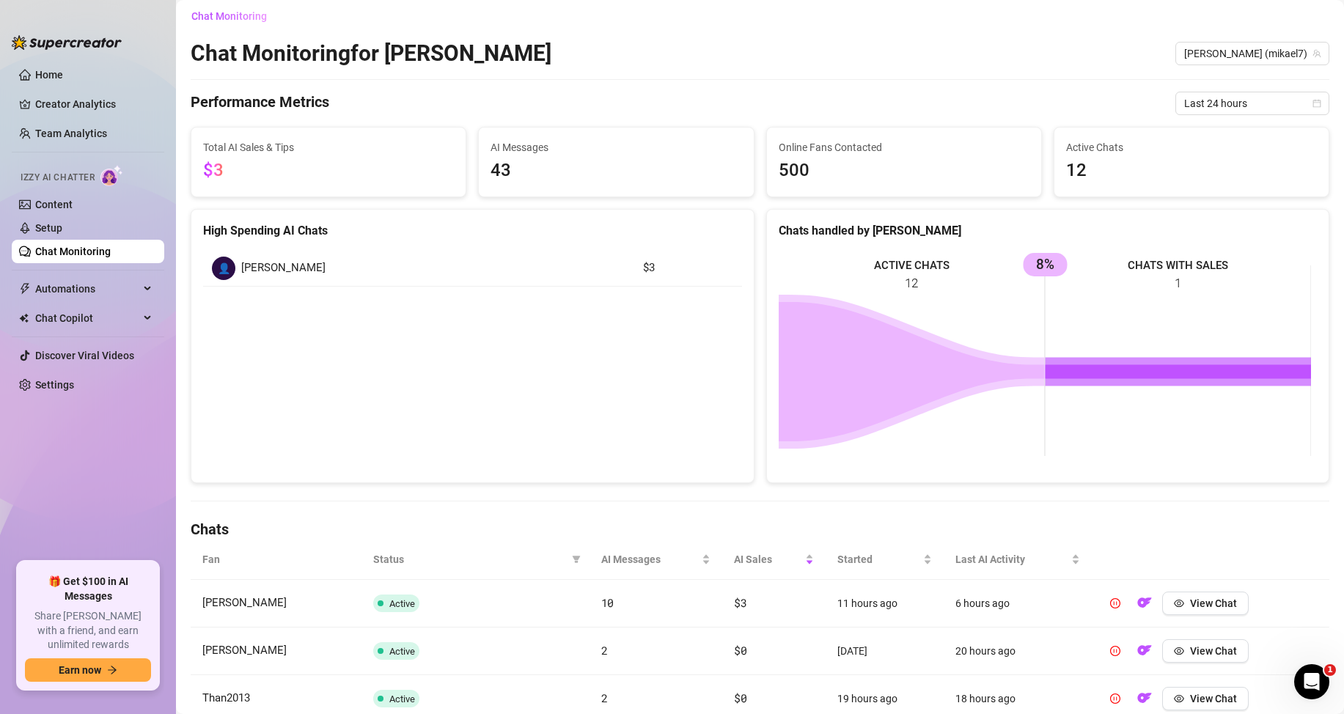
scroll to position [0, 0]
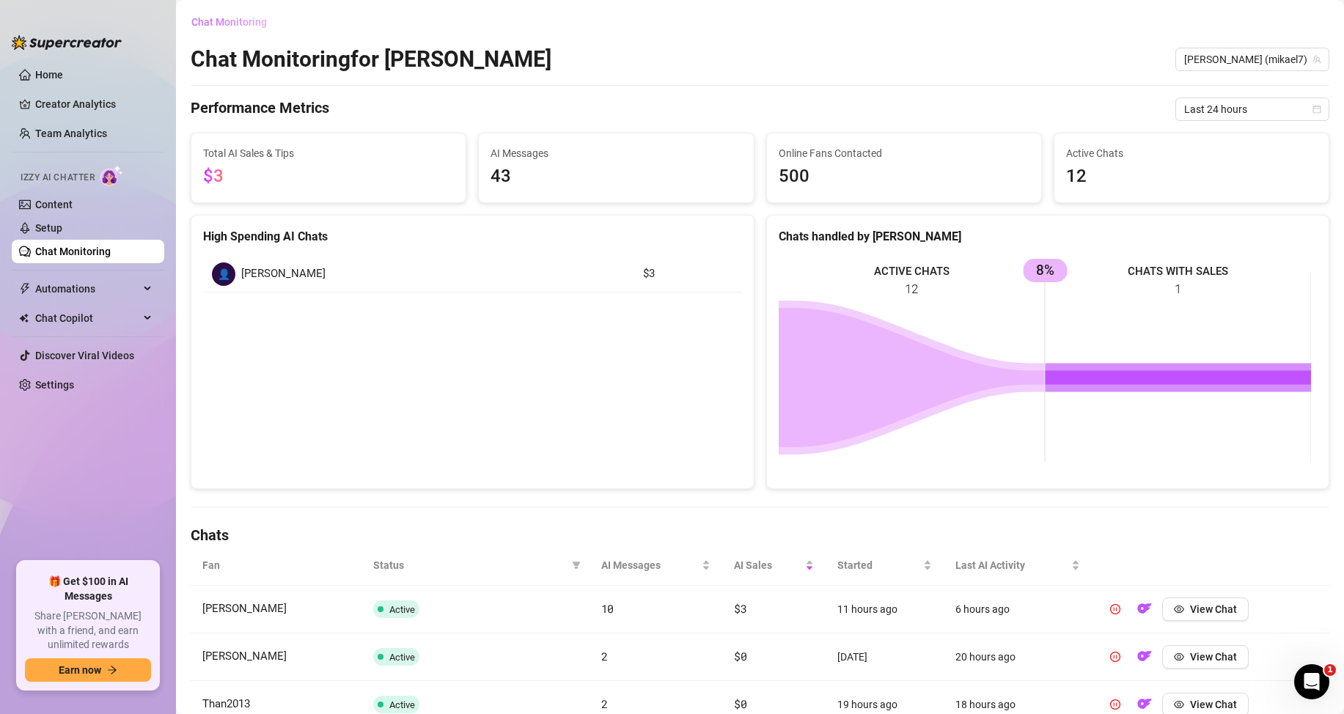
click at [226, 26] on span "Chat Monitoring" at bounding box center [229, 22] width 76 height 12
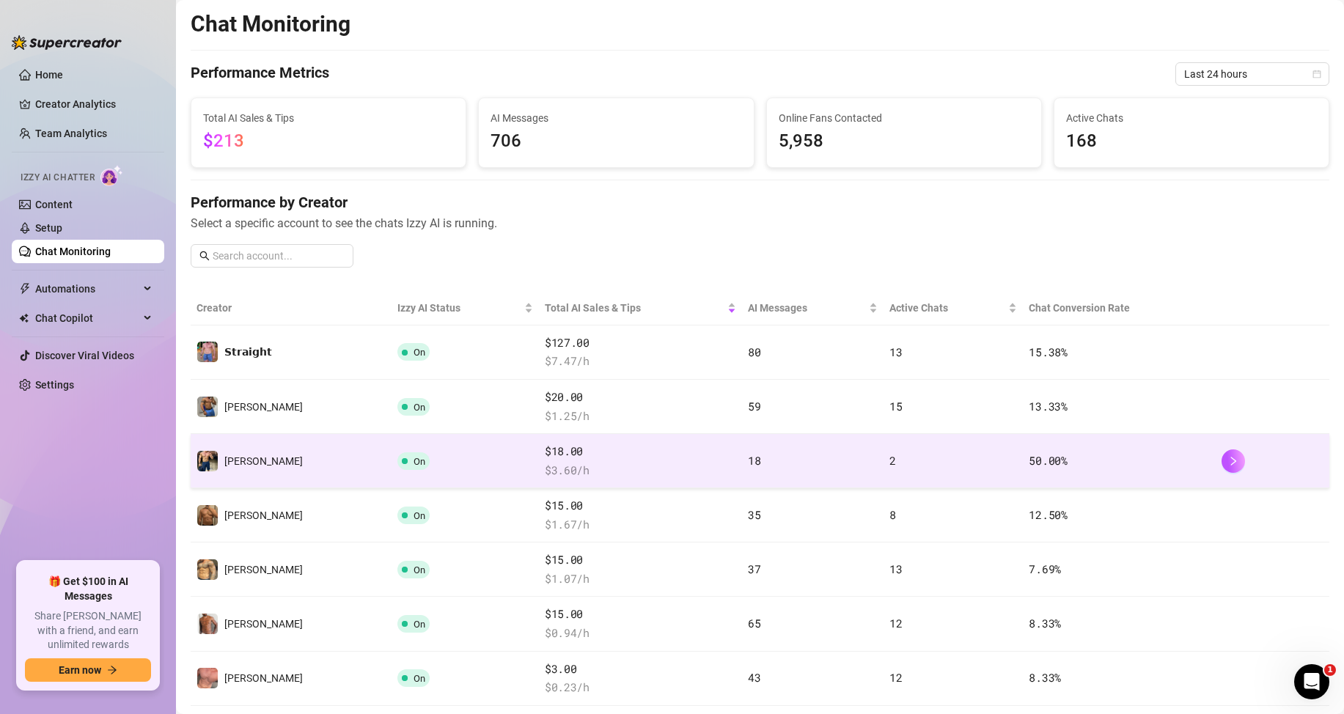
scroll to position [367, 0]
